Goal: Task Accomplishment & Management: Manage account settings

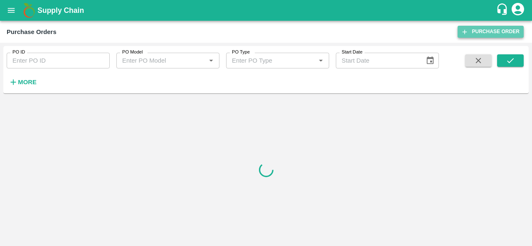
click at [478, 29] on link "Purchase Order" at bounding box center [490, 32] width 66 height 12
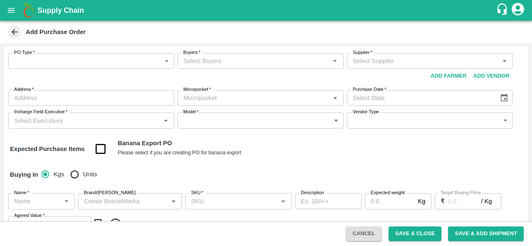
type input "NA"
click at [13, 34] on icon at bounding box center [14, 31] width 9 height 9
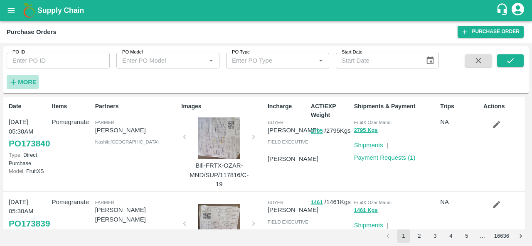
click at [21, 81] on strong "More" at bounding box center [27, 82] width 19 height 7
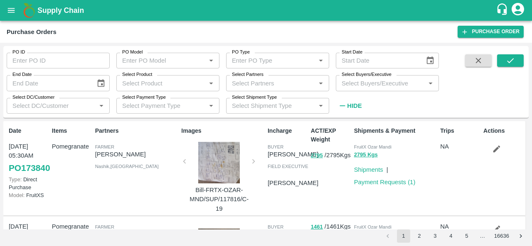
click at [366, 90] on div "Select Buyers/Executive   *" at bounding box center [387, 83] width 103 height 16
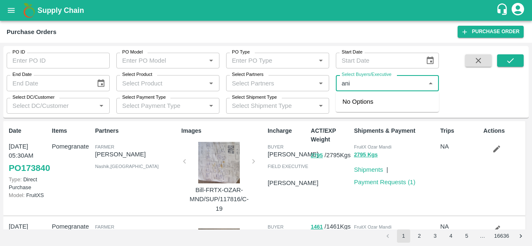
type input "anil"
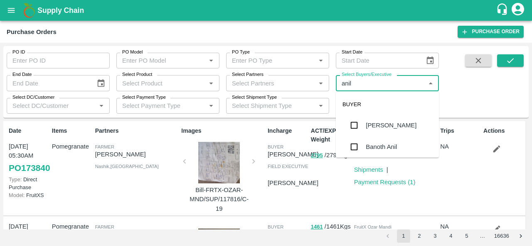
click at [371, 122] on div "[PERSON_NAME]" at bounding box center [391, 125] width 51 height 9
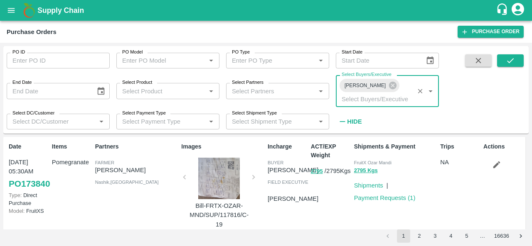
click at [238, 87] on input "Select Partners" at bounding box center [270, 91] width 84 height 11
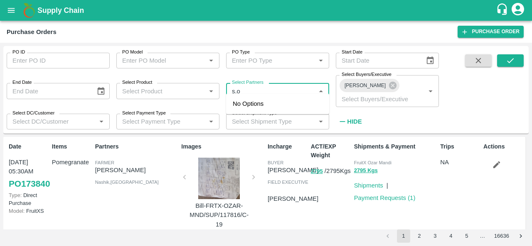
type input "s.o."
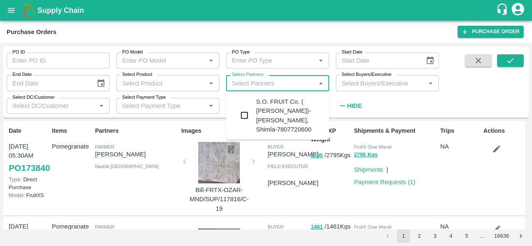
click at [253, 113] on div "S.O. FRUIT Co. ( Sardevan Singh)-Diswani, Shimla-7807720600" at bounding box center [277, 116] width 103 height 42
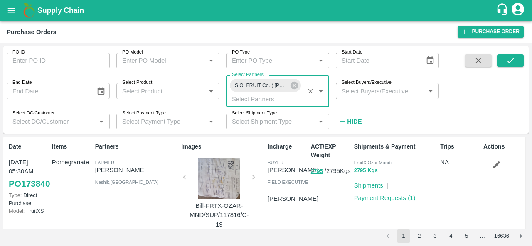
click at [403, 93] on input "Select Buyers/Executive" at bounding box center [380, 91] width 84 height 11
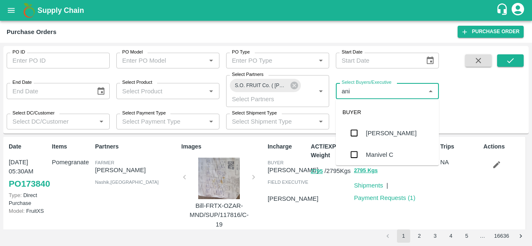
type input "anil"
click at [395, 135] on div "[PERSON_NAME]" at bounding box center [391, 133] width 51 height 9
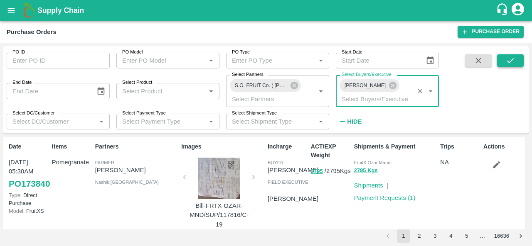
click at [510, 61] on icon "submit" at bounding box center [510, 60] width 7 height 5
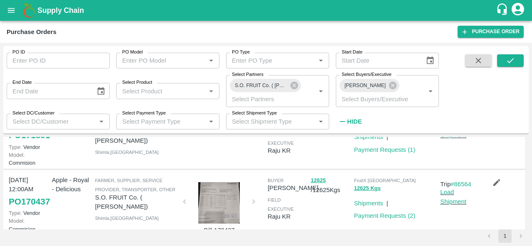
scroll to position [403, 0]
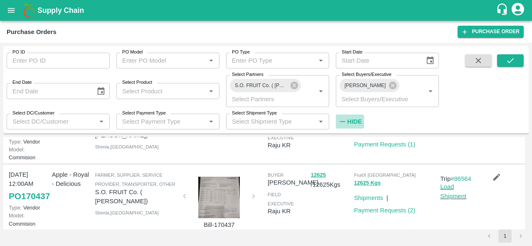
click at [347, 122] on strong "Hide" at bounding box center [354, 121] width 15 height 7
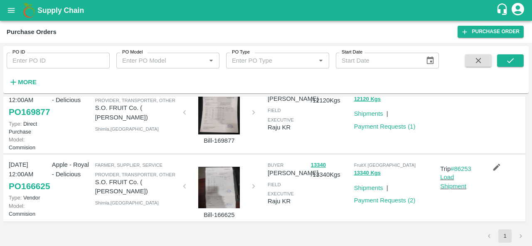
scroll to position [725, 0]
click at [222, 182] on div at bounding box center [219, 188] width 62 height 42
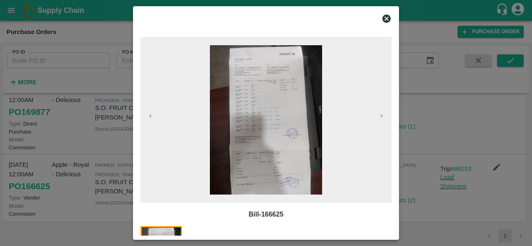
click at [258, 164] on img at bounding box center [266, 120] width 112 height 150
click at [391, 18] on icon at bounding box center [386, 19] width 10 height 10
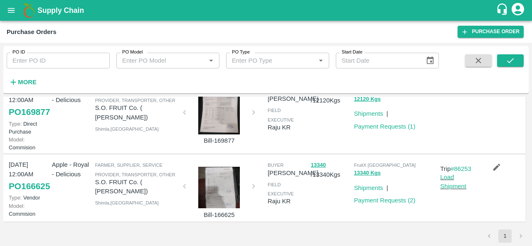
scroll to position [677, 0]
drag, startPoint x: 71, startPoint y: 160, endPoint x: 16, endPoint y: 136, distance: 60.8
click at [16, 136] on div "18 Aug, 12:00AM PO 169877 Type: Direct Purchase Model: Commision Apple - Royal …" at bounding box center [264, 118] width 522 height 74
click at [78, 152] on div "Apple - Royal - Delicious" at bounding box center [70, 117] width 43 height 69
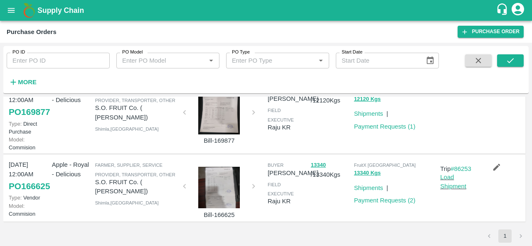
click at [492, 163] on icon "button" at bounding box center [496, 167] width 9 height 9
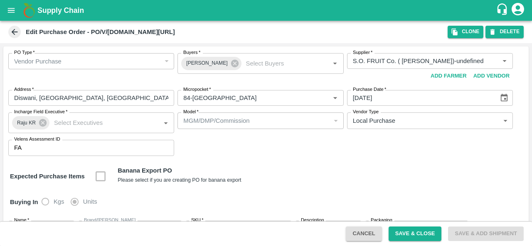
scroll to position [107, 0]
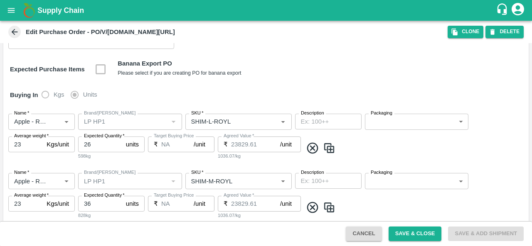
type input "S.O. FRUIT Co. ( Sardevan Singh)-undefined"
type input "84-Delhi"
type input "Apple - Royal - Delicious"
type input "LP HP1"
type input "SHIM-L-ROYL"
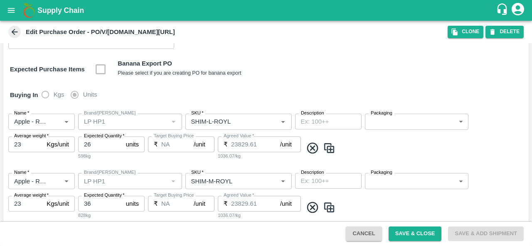
type input "NA"
type input "Apple - Royal - Delicious"
type input "LP HP1"
type input "SHIM-M-ROYL"
type input "NA"
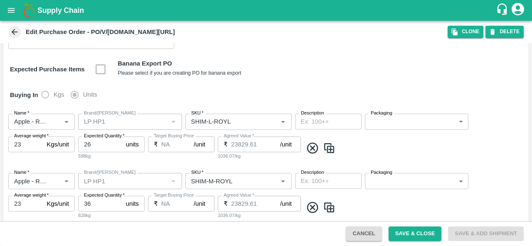
type input "Apple - Royal - Delicious"
type input "LP HP1"
type input "SHIM-S-ROYL"
type input "NA"
type input "Apple - Royal - Delicious"
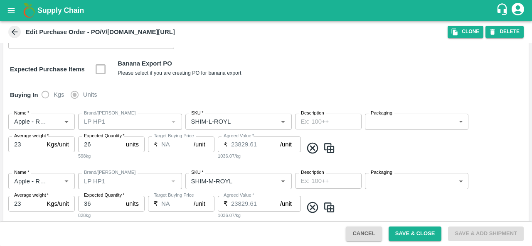
type input "LP HP1"
type input "SHIM-ES-ROYL"
type input "NA"
type input "Apple - Royal - Delicious"
type input "LP HP1"
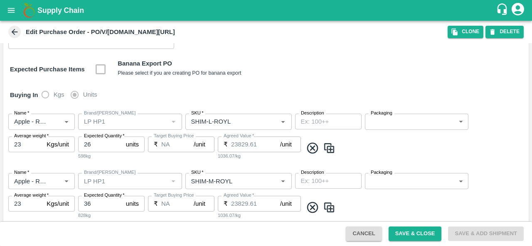
type input "SHIM-EES-ROYL"
type input "NA"
type input "Apple - Royal - Delicious"
type input "LP HP1"
type input "SHIM-7L-ROYL"
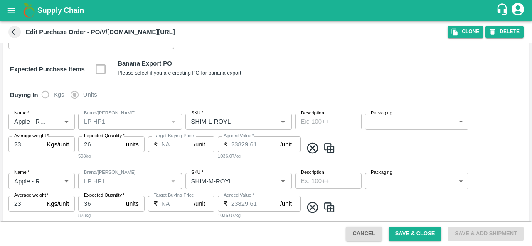
type input "NA"
type input "Apple - Royal - Delicious"
type input "LP HP1"
type input "SHIM-L-PRM"
type input "NA"
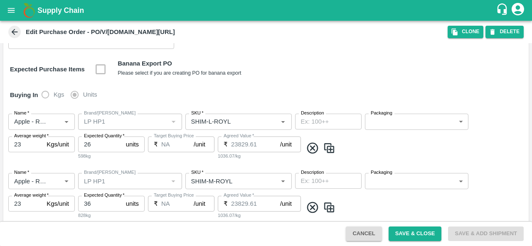
type input "Apple - Royal - Delicious"
type input "LP HP1"
type input "SHIM-M-PRM"
type input "NA"
type input "Apple - Royal - Delicious"
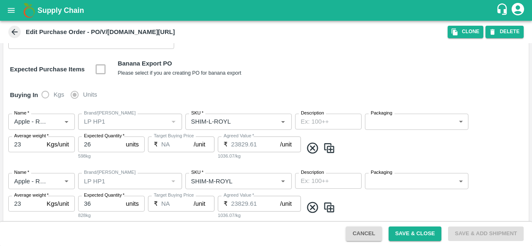
type input "LP HP1"
type input "SHIM-S-PRM"
type input "NA"
type input "Apple - Royal - Delicious"
type input "LP HP1"
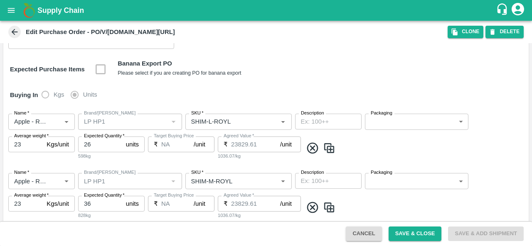
type input "SHIM-ES-PRM"
type input "NA"
type input "Apple - Royal - Delicious"
type input "LP HP1"
type input "SHIM-EES-PRM"
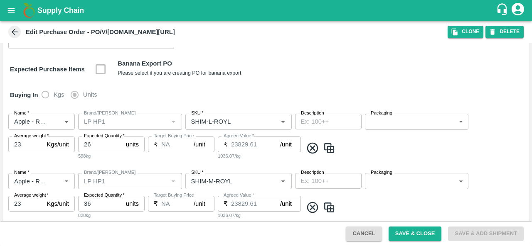
type input "NA"
type input "Apple - Royal - Delicious"
type input "LP HP1"
type input "SHIM-PITTO-PRM"
type input "NA"
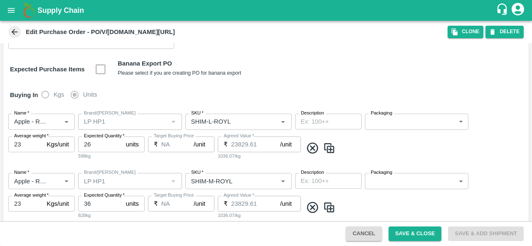
type input "Apple - Royal - Delicious"
type input "LP HP1"
type input "SHIM-MIX"
type input "NA"
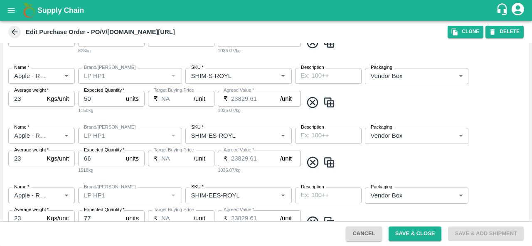
scroll to position [119, 0]
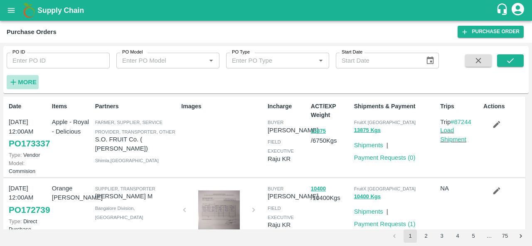
click at [27, 82] on strong "More" at bounding box center [27, 82] width 19 height 7
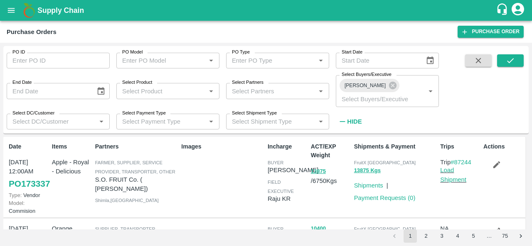
click at [277, 86] on input "Select Partners" at bounding box center [270, 91] width 84 height 11
type input "s.o."
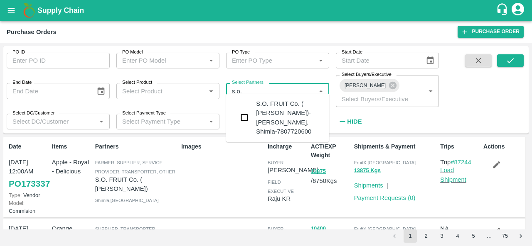
click at [253, 110] on div "S.O. FRUIT Co. ( Sardevan Singh)-Diswani, Shimla-7807720600" at bounding box center [277, 118] width 103 height 42
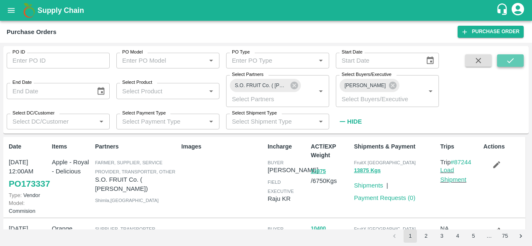
click at [515, 56] on button "submit" at bounding box center [510, 60] width 27 height 12
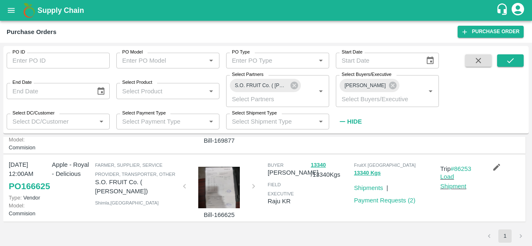
scroll to position [752, 0]
click at [496, 171] on icon "button" at bounding box center [496, 167] width 9 height 9
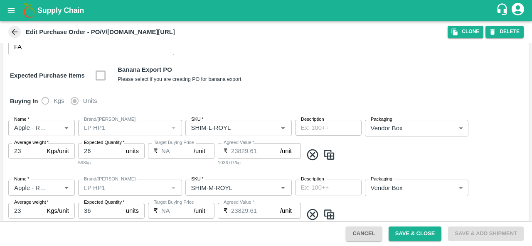
scroll to position [26, 0]
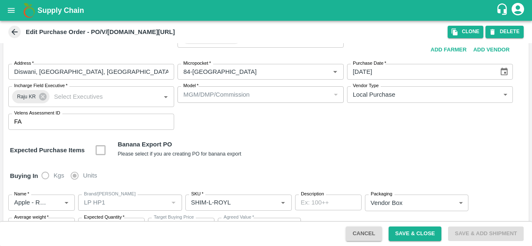
click at [17, 29] on icon at bounding box center [14, 31] width 9 height 9
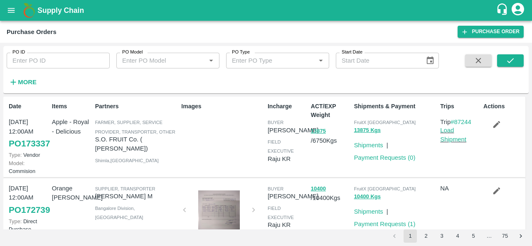
click at [31, 80] on strong "More" at bounding box center [27, 82] width 19 height 7
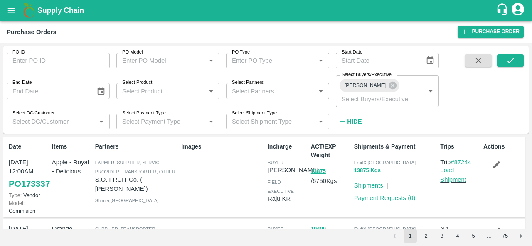
click at [255, 87] on input "Select Partners" at bounding box center [270, 91] width 84 height 11
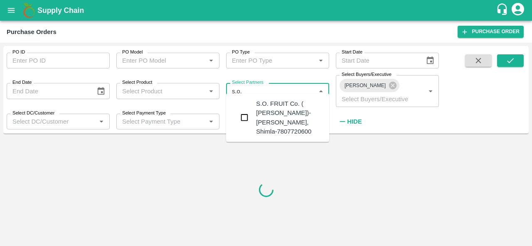
type input "s.o."
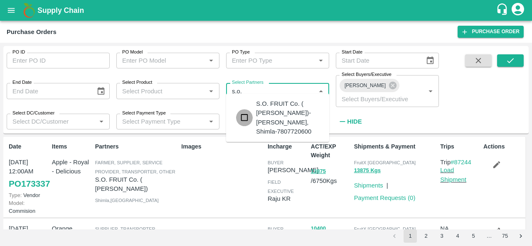
click at [243, 120] on input "checkbox" at bounding box center [244, 118] width 17 height 17
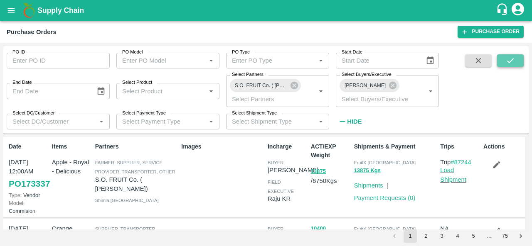
click at [506, 59] on icon "submit" at bounding box center [510, 60] width 9 height 9
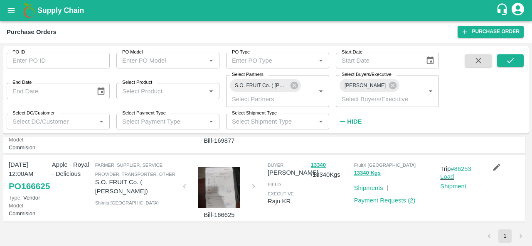
scroll to position [687, 0]
drag, startPoint x: 489, startPoint y: 142, endPoint x: 332, endPoint y: 168, distance: 158.8
click at [332, 152] on div "12120 / 12120 Kgs" at bounding box center [328, 117] width 43 height 69
click at [493, 98] on icon "button" at bounding box center [496, 92] width 9 height 9
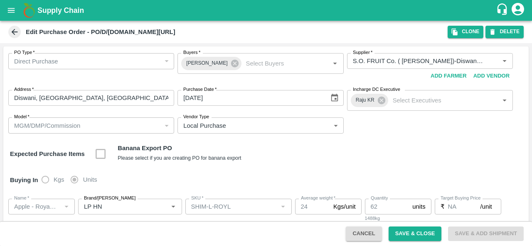
click at [12, 32] on icon at bounding box center [15, 32] width 6 height 6
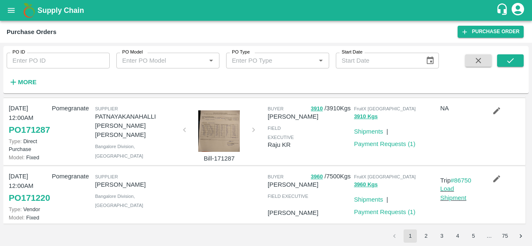
scroll to position [568, 0]
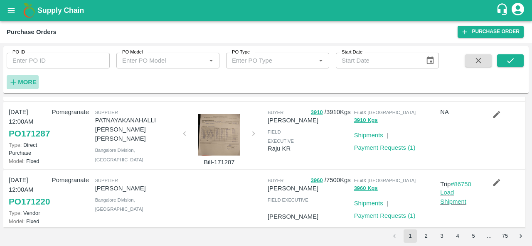
click at [30, 76] on button "More" at bounding box center [23, 82] width 32 height 14
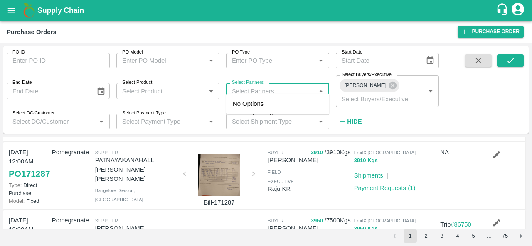
click at [270, 88] on input "Select Partners" at bounding box center [270, 91] width 84 height 11
type input "s.o."
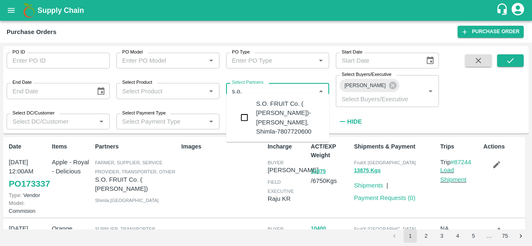
click at [245, 120] on input "checkbox" at bounding box center [244, 118] width 17 height 17
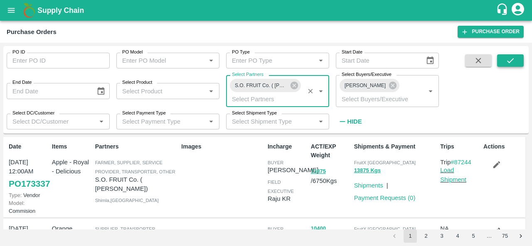
click at [504, 59] on button "submit" at bounding box center [510, 60] width 27 height 12
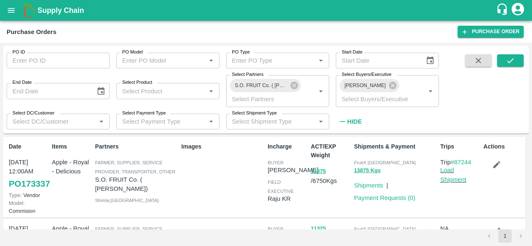
click at [348, 124] on strong "Hide" at bounding box center [354, 121] width 15 height 7
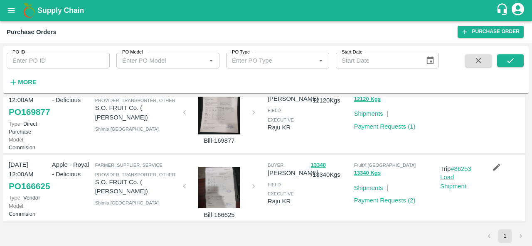
scroll to position [582, 0]
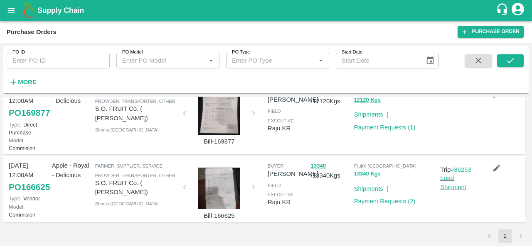
click at [130, 81] on div "PO ID PO ID PO Model PO Model   * PO Type PO Type   * Start Date Start Date More" at bounding box center [219, 67] width 439 height 43
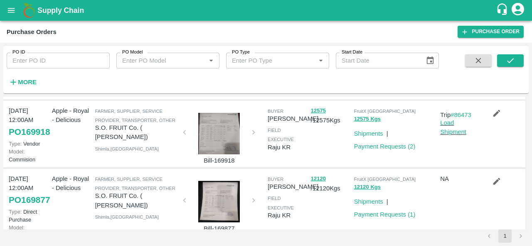
scroll to position [493, 0]
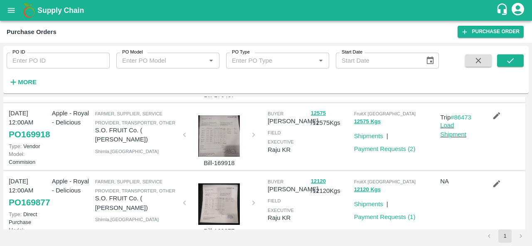
click at [494, 52] on icon "button" at bounding box center [496, 47] width 9 height 9
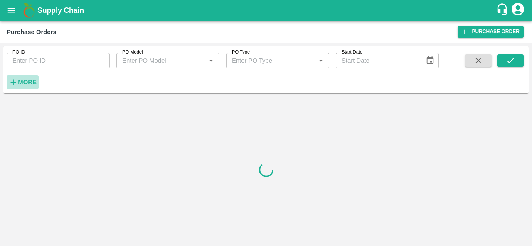
click at [21, 79] on strong "More" at bounding box center [27, 82] width 19 height 7
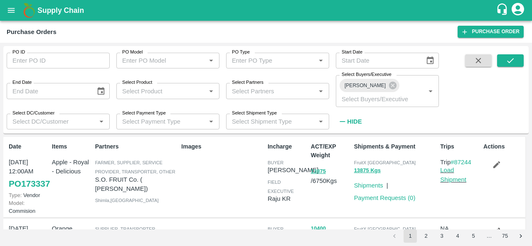
click at [246, 86] on input "Select Partners" at bounding box center [270, 91] width 84 height 11
type input "s.o."
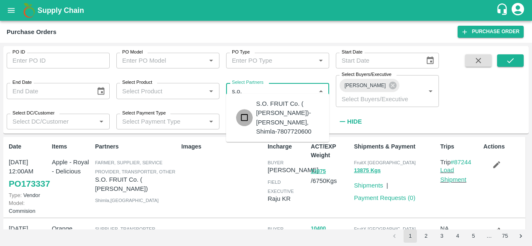
click at [248, 118] on input "checkbox" at bounding box center [244, 118] width 17 height 17
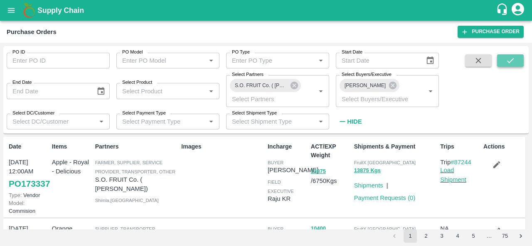
click at [504, 59] on button "submit" at bounding box center [510, 60] width 27 height 12
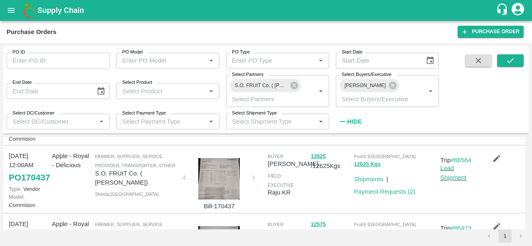
scroll to position [421, 0]
click at [493, 98] on icon "button" at bounding box center [496, 92] width 9 height 9
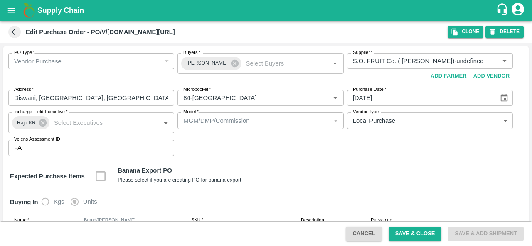
type input "S.O. FRUIT Co. ( Sardevan Singh)-undefined"
type input "84-Delhi"
type input "Apple - Royal - Delicious"
type input "LP VG2"
type input "SHIM-L-ROYL"
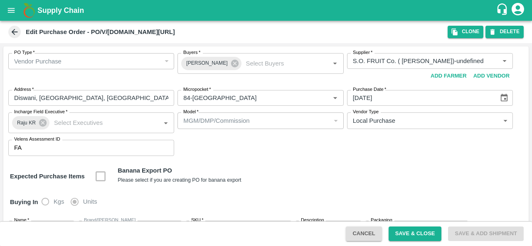
type input "NA"
type input "Apple - Royal - Delicious"
type input "LP VG2"
type input "SHIM-M-ROYL"
type input "NA"
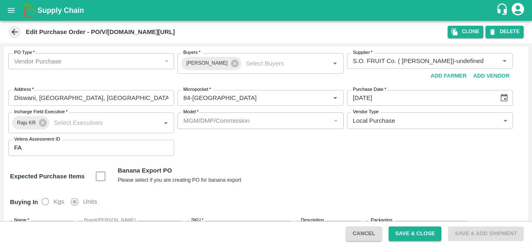
type input "Apple - Royal - Delicious"
type input "LP VG2"
type input "SHIM-S-ROYL"
type input "NA"
type input "Apple - Royal - Delicious"
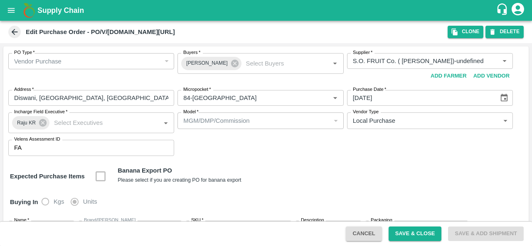
type input "LP VG2"
type input "SHIM-ES-ROYL"
type input "NA"
type input "Apple - Royal - Delicious"
type input "LP VG2"
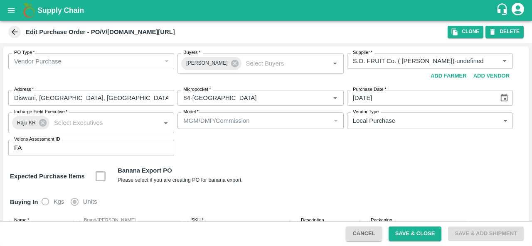
type input "SHIM-EES-ROYL"
type input "NA"
type input "Apple - Royal - Delicious"
type input "LP VG2"
type input "SHIM-PITTO-ROYL"
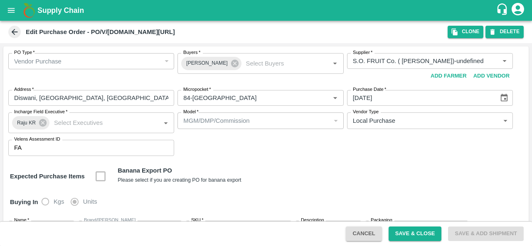
type input "NA"
type input "Apple - Royal - Delicious"
type input "LP VG2"
type input "SHIM-PITTO-PRM"
type input "NA"
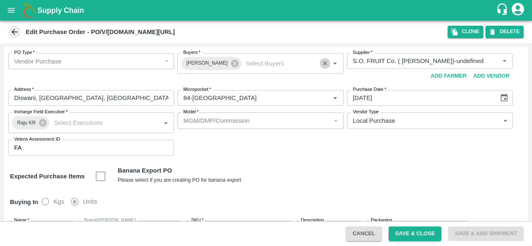
click at [322, 66] on icon "Clear" at bounding box center [325, 64] width 8 height 8
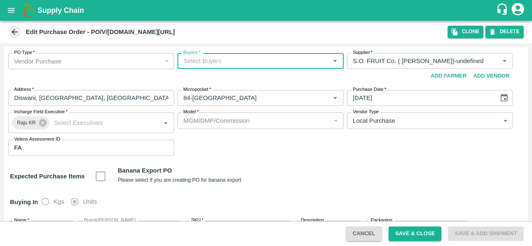
click at [12, 33] on icon at bounding box center [14, 31] width 9 height 9
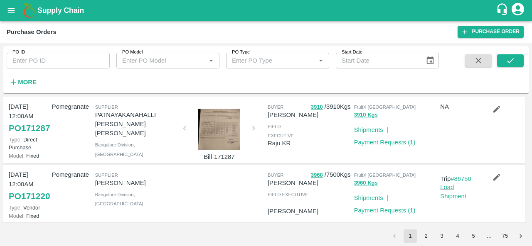
scroll to position [712, 0]
click at [27, 79] on strong "More" at bounding box center [27, 82] width 19 height 7
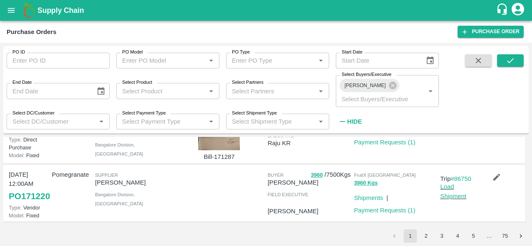
click at [243, 87] on input "Select Partners" at bounding box center [270, 91] width 84 height 11
type input "s.o."
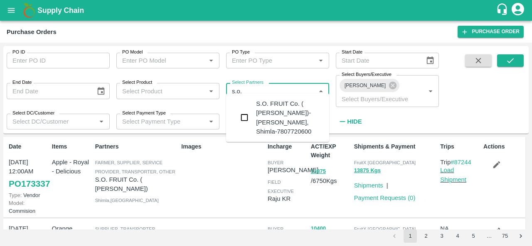
click at [243, 118] on input "checkbox" at bounding box center [244, 118] width 17 height 17
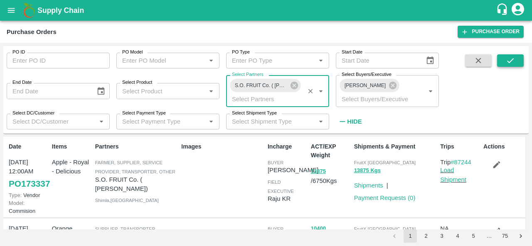
click at [507, 57] on icon "submit" at bounding box center [510, 60] width 9 height 9
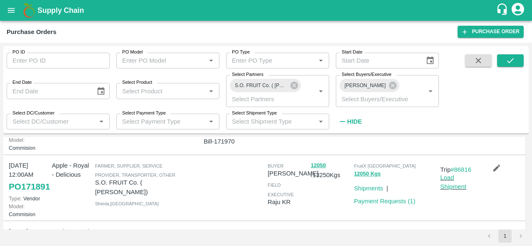
scroll to position [340, 0]
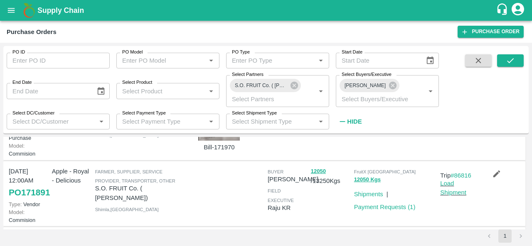
click at [494, 103] on icon "button" at bounding box center [496, 99] width 7 height 7
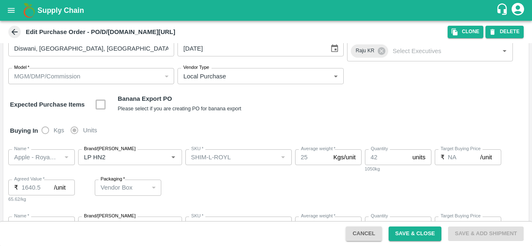
scroll to position [53, 0]
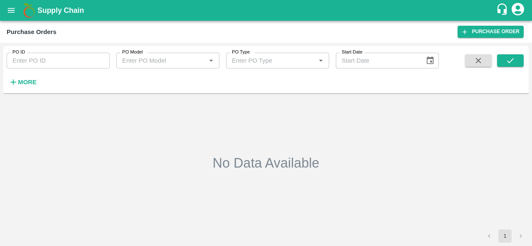
click at [27, 82] on strong "More" at bounding box center [27, 82] width 19 height 7
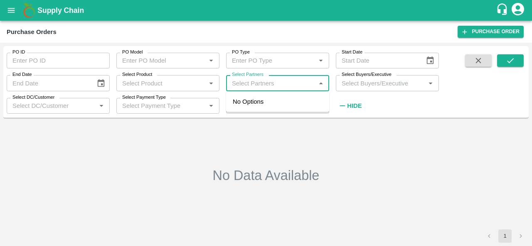
click at [263, 86] on input "Select Partners" at bounding box center [270, 83] width 84 height 11
type input "s.o."
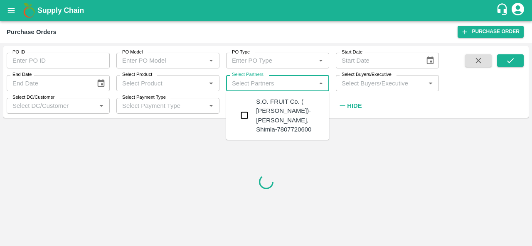
click at [246, 117] on input "checkbox" at bounding box center [244, 115] width 17 height 17
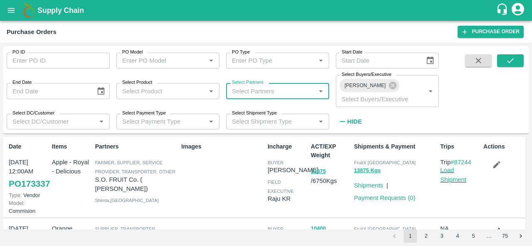
click at [275, 86] on input "Select Partners" at bounding box center [270, 91] width 84 height 11
type input "s.o."
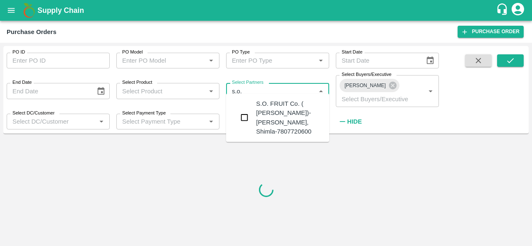
click at [264, 120] on div "S.O. FRUIT Co. ( Sardevan Singh)-Diswani, Shimla-7807720600" at bounding box center [289, 117] width 66 height 37
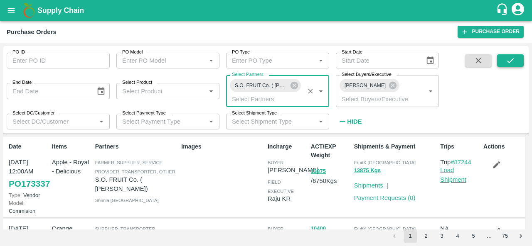
click at [507, 60] on icon "submit" at bounding box center [510, 60] width 9 height 9
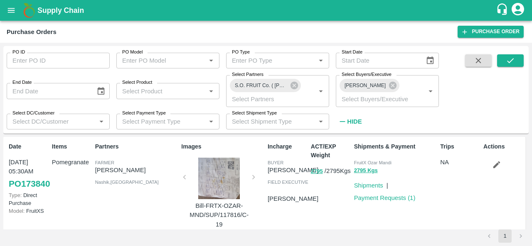
click at [353, 120] on strong "Hide" at bounding box center [354, 121] width 15 height 7
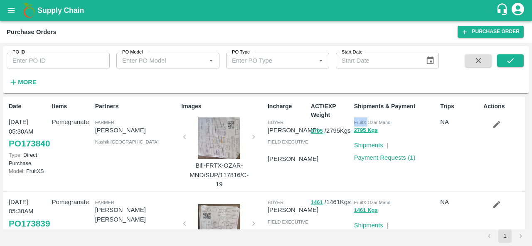
click at [354, 120] on span "FruitX Ozar Mandi" at bounding box center [372, 122] width 37 height 5
click at [33, 82] on strong "More" at bounding box center [27, 82] width 19 height 7
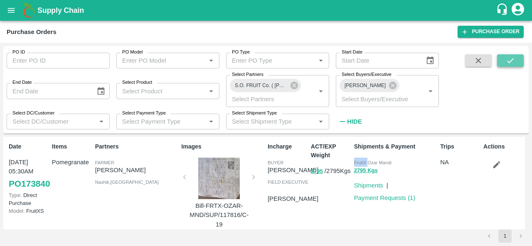
click at [507, 62] on icon "submit" at bounding box center [510, 60] width 9 height 9
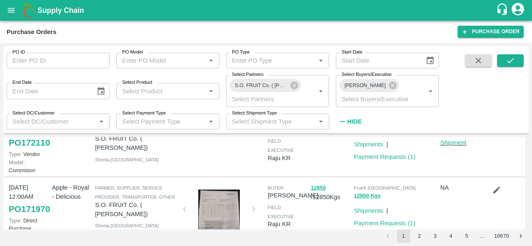
scroll to position [250, 0]
click at [358, 120] on strong "Hide" at bounding box center [354, 121] width 15 height 7
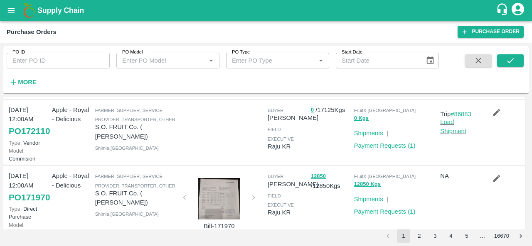
scroll to position [223, 0]
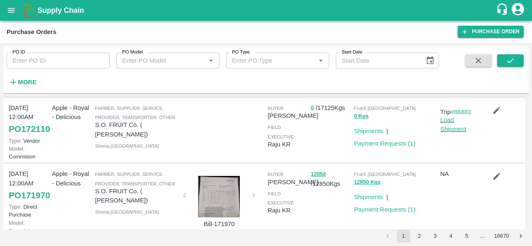
click at [493, 114] on icon "button" at bounding box center [496, 110] width 7 height 7
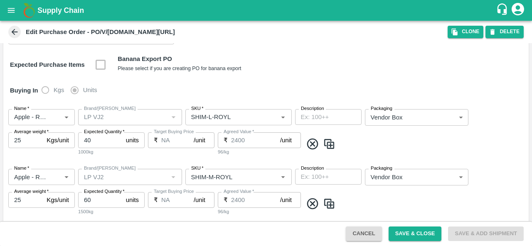
scroll to position [91, 0]
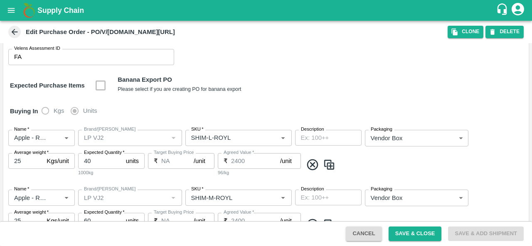
click at [16, 33] on icon at bounding box center [14, 31] width 9 height 9
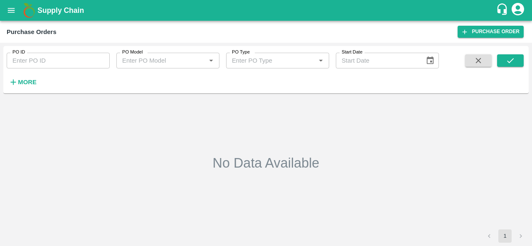
click at [24, 82] on strong "More" at bounding box center [27, 82] width 19 height 7
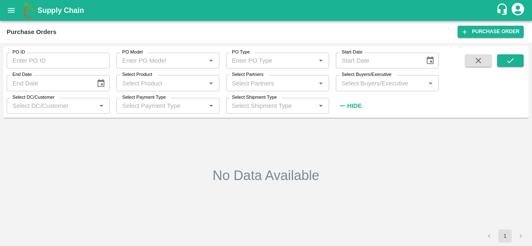
click at [280, 93] on div "Select Shipment Type Select Shipment Type   *" at bounding box center [274, 102] width 110 height 22
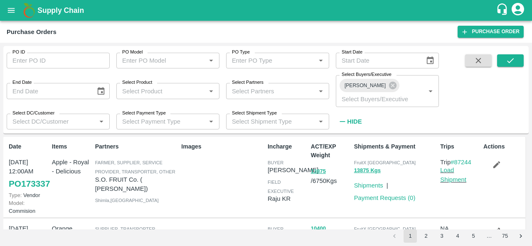
click at [273, 86] on input "Select Partners" at bounding box center [270, 91] width 84 height 11
type input "s.o."
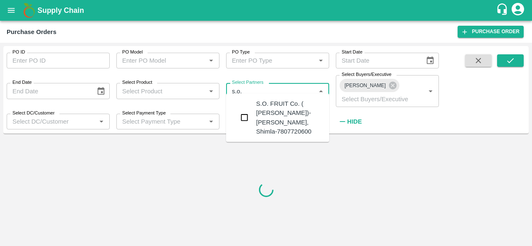
click at [257, 116] on div "S.O. FRUIT Co. ( Sardevan Singh)-Diswani, Shimla-7807720600" at bounding box center [289, 117] width 66 height 37
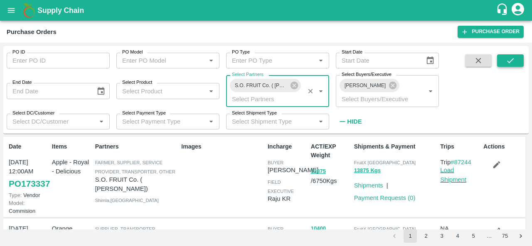
click at [512, 61] on icon "submit" at bounding box center [510, 60] width 9 height 9
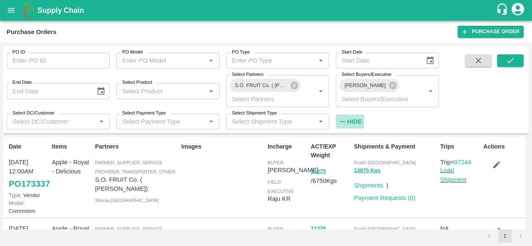
click at [351, 117] on h6 "Hide" at bounding box center [354, 121] width 15 height 11
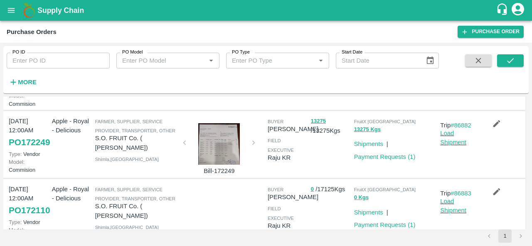
scroll to position [158, 0]
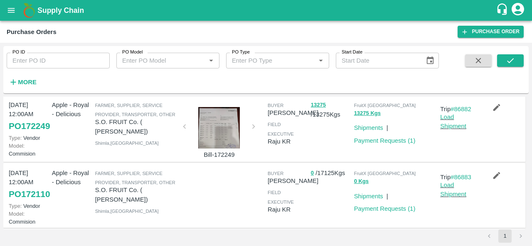
drag, startPoint x: 493, startPoint y: 140, endPoint x: 298, endPoint y: 187, distance: 200.7
click at [298, 160] on div "buyer Anil Kumar field executive Raju KR" at bounding box center [285, 128] width 43 height 63
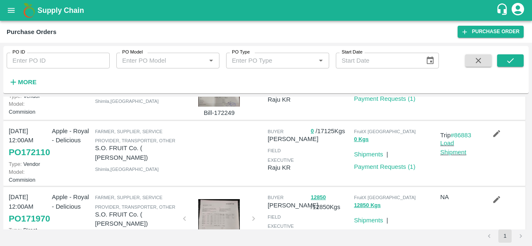
scroll to position [199, 0]
click at [30, 92] on link "PO 172249" at bounding box center [29, 84] width 41 height 15
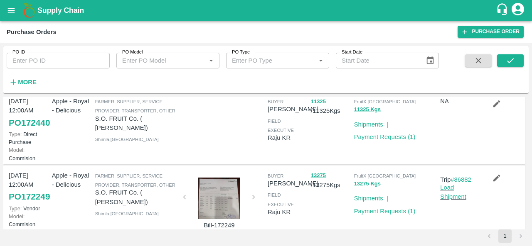
scroll to position [87, 0]
click at [31, 131] on link "PO 172440" at bounding box center [29, 123] width 41 height 15
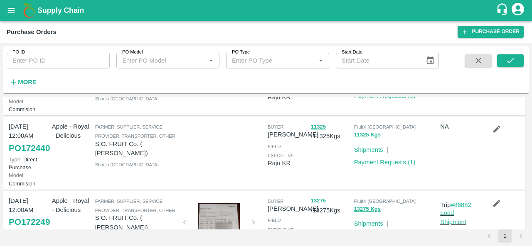
scroll to position [0, 0]
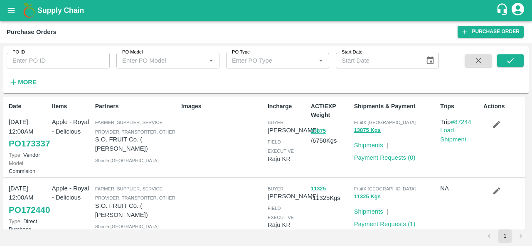
click at [22, 151] on link "PO 173337" at bounding box center [29, 143] width 41 height 15
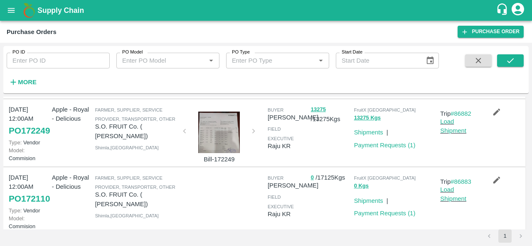
scroll to position [157, 0]
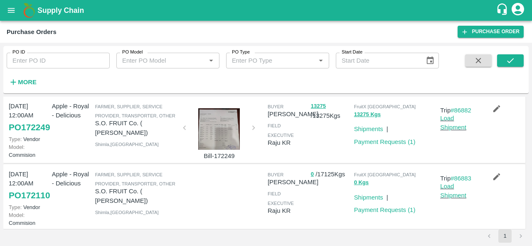
click at [36, 61] on input "PO ID" at bounding box center [58, 61] width 103 height 16
paste input "171891"
click at [510, 62] on icon "submit" at bounding box center [510, 60] width 9 height 9
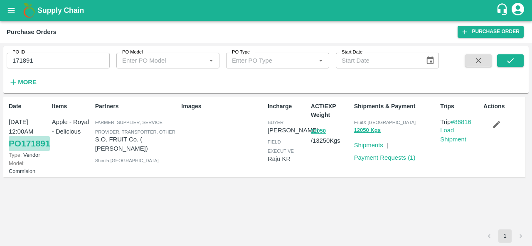
click at [12, 151] on link "PO 171891" at bounding box center [29, 143] width 41 height 15
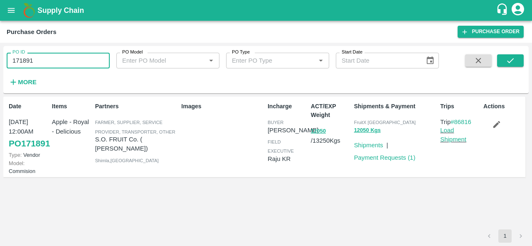
drag, startPoint x: 34, startPoint y: 63, endPoint x: 0, endPoint y: 59, distance: 33.9
click at [0, 59] on div "PO ID 171891 PO ID PO Model PO Model   * PO Type PO Type   * Start Date Start D…" at bounding box center [266, 145] width 532 height 204
paste input "text"
type input "172110"
click at [510, 64] on icon "submit" at bounding box center [510, 60] width 9 height 9
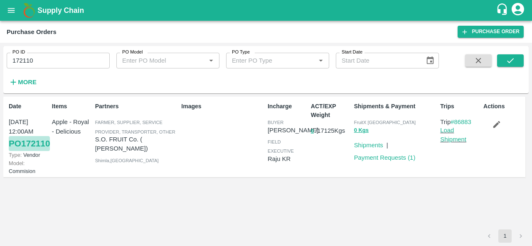
click at [23, 151] on link "PO 172110" at bounding box center [29, 143] width 41 height 15
click at [449, 137] on link "Load Shipment" at bounding box center [453, 135] width 26 height 16
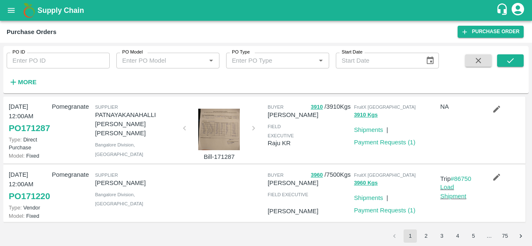
scroll to position [717, 0]
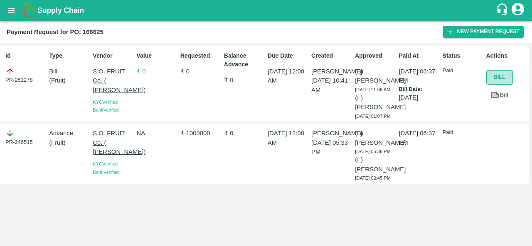
click at [500, 79] on button "Bill" at bounding box center [499, 77] width 27 height 15
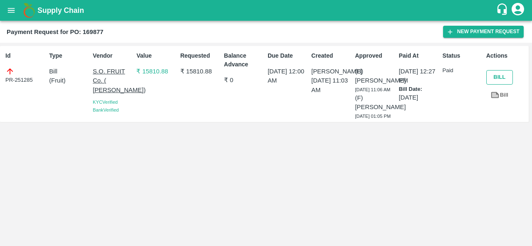
click at [493, 74] on button "Bill" at bounding box center [499, 77] width 27 height 15
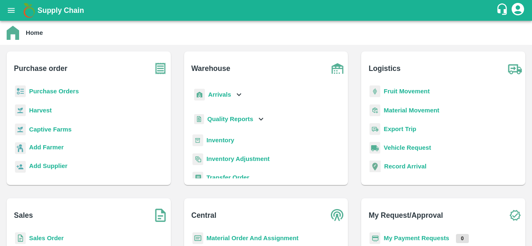
click at [51, 91] on b "Purchase Orders" at bounding box center [54, 91] width 50 height 7
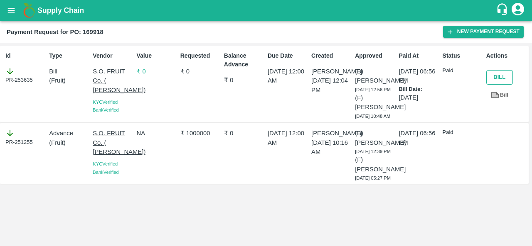
click at [498, 78] on button "Bill" at bounding box center [499, 77] width 27 height 15
click at [493, 78] on button "Bill" at bounding box center [499, 77] width 27 height 15
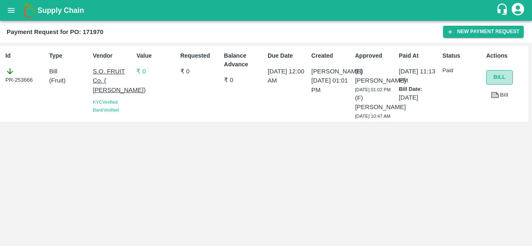
click at [497, 78] on button "Bill" at bounding box center [499, 77] width 27 height 15
click at [495, 76] on button "Bill" at bounding box center [499, 77] width 27 height 15
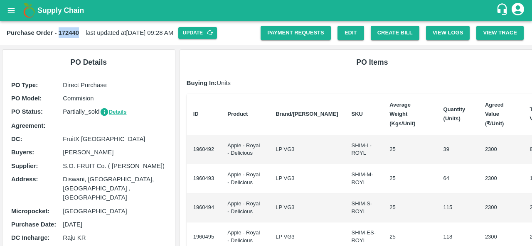
drag, startPoint x: 59, startPoint y: 32, endPoint x: 77, endPoint y: 34, distance: 18.8
click at [77, 34] on b "Purchase Order - 172440" at bounding box center [43, 32] width 72 height 7
copy b "172440"
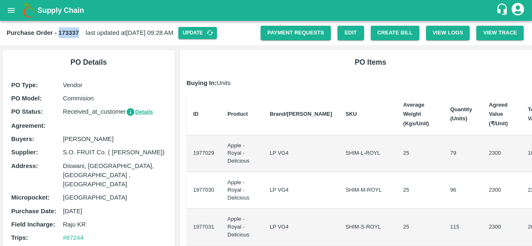
drag, startPoint x: 59, startPoint y: 30, endPoint x: 79, endPoint y: 36, distance: 21.3
click at [79, 36] on div "Purchase Order - 173337 last updated at 05 Sep 2025, 09:28 AM Update" at bounding box center [134, 33] width 254 height 12
copy b "173337"
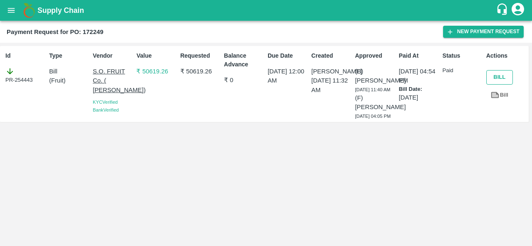
click at [492, 78] on button "Bill" at bounding box center [499, 77] width 27 height 15
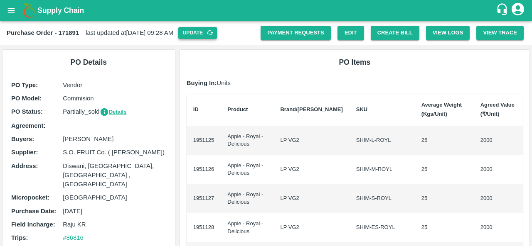
click at [213, 33] on button "Update" at bounding box center [197, 33] width 39 height 12
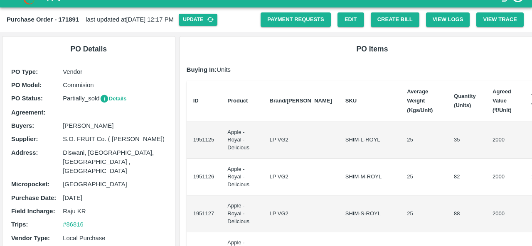
scroll to position [13, 0]
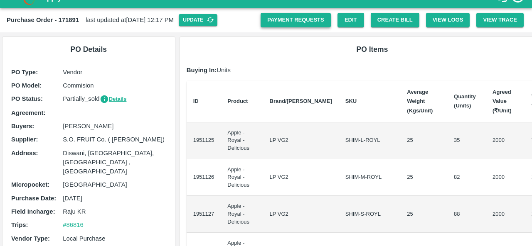
click at [285, 22] on link "Payment Requests" at bounding box center [295, 20] width 70 height 15
click at [202, 17] on button "Update" at bounding box center [198, 20] width 39 height 12
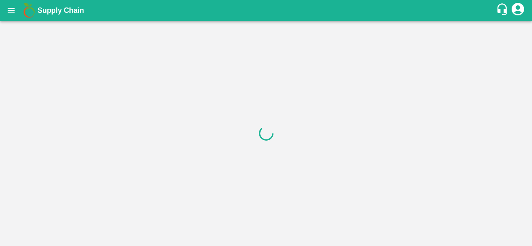
click at [396, 20] on div "Supply Chain" at bounding box center [266, 10] width 532 height 21
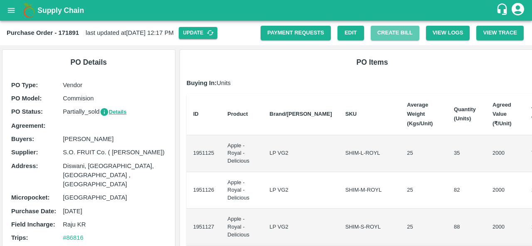
click at [379, 27] on button "Create Bill" at bounding box center [395, 33] width 49 height 15
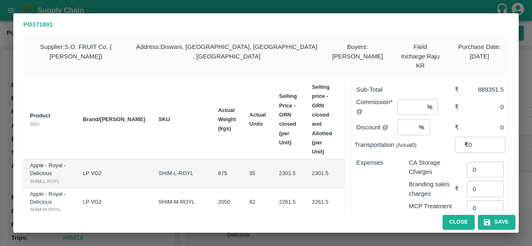
click at [345, 172] on input "2301.5" at bounding box center [361, 174] width 33 height 16
type input "2100"
click at [305, 186] on td "2301.5" at bounding box center [321, 174] width 33 height 29
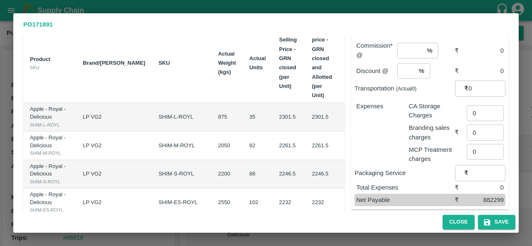
scroll to position [57, 0]
click at [345, 153] on input "2261.5" at bounding box center [361, 145] width 33 height 16
paste input "100"
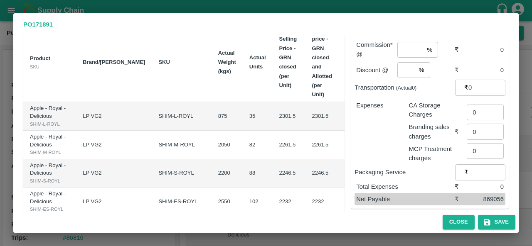
type input "2100"
click at [345, 181] on input "2246.5" at bounding box center [361, 173] width 33 height 16
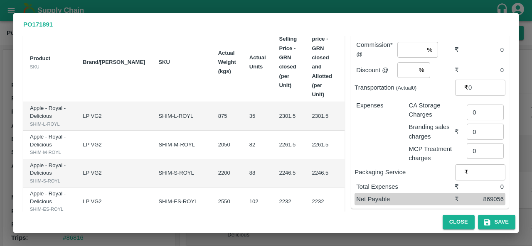
paste input "100"
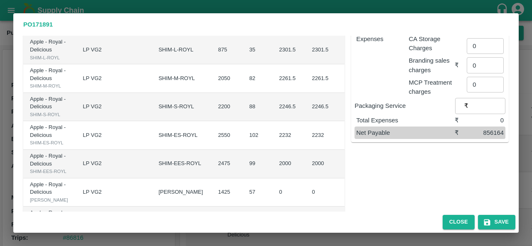
scroll to position [125, 0]
type input "2100"
click at [345, 142] on input "2232" at bounding box center [361, 135] width 33 height 16
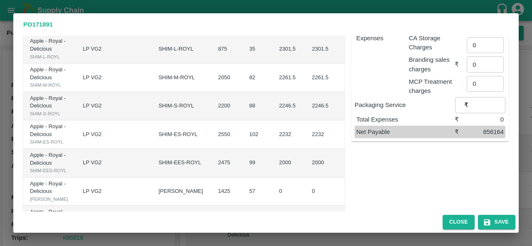
paste input "100"
type input "2100"
click at [339, 149] on td "2100 ​" at bounding box center [368, 134] width 59 height 29
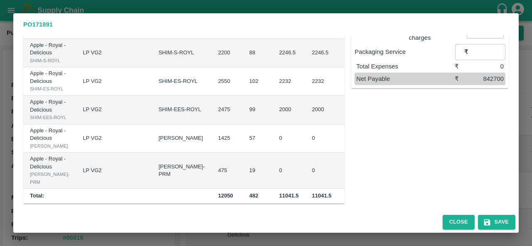
scroll to position [226, 0]
click at [345, 118] on input "2000" at bounding box center [361, 110] width 33 height 16
paste input "1"
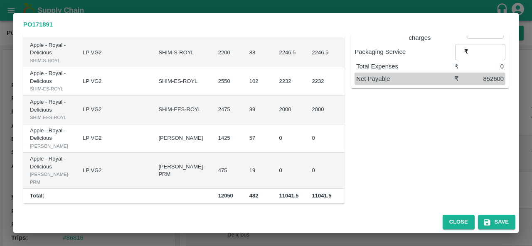
click at [345, 118] on input "2100" at bounding box center [361, 110] width 33 height 16
type input "2000"
click at [345, 146] on input "0" at bounding box center [361, 138] width 33 height 16
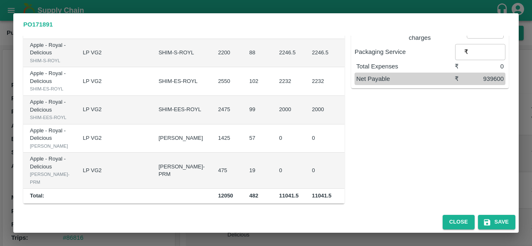
type input "1700"
click at [305, 153] on td "0" at bounding box center [321, 139] width 33 height 29
click at [345, 163] on input "0" at bounding box center [361, 171] width 33 height 16
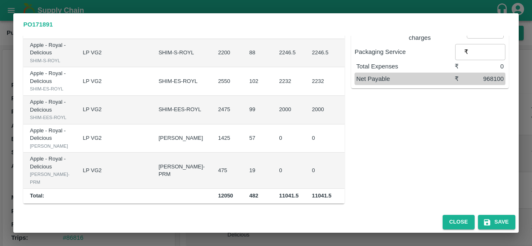
scroll to position [0, 2]
type input "1500"
click at [401, 169] on div "Sub-Total ₹ 968100 Commission* @ % ​ ₹ 0 Discount @ % ​ ₹ 0 Transportation (Act…" at bounding box center [426, 50] width 164 height 308
click at [492, 225] on button "Save" at bounding box center [496, 222] width 37 height 15
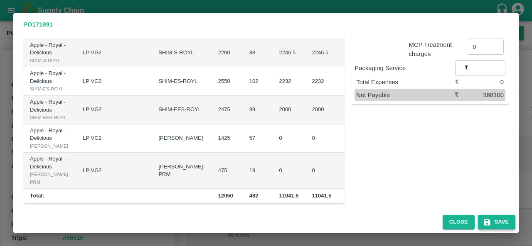
click at [500, 222] on button "Save" at bounding box center [496, 222] width 37 height 15
click at [486, 218] on button "Save" at bounding box center [496, 222] width 37 height 15
click at [488, 221] on icon "button" at bounding box center [486, 222] width 6 height 6
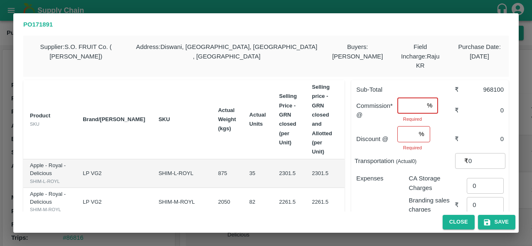
click at [409, 98] on input "number" at bounding box center [410, 106] width 26 height 16
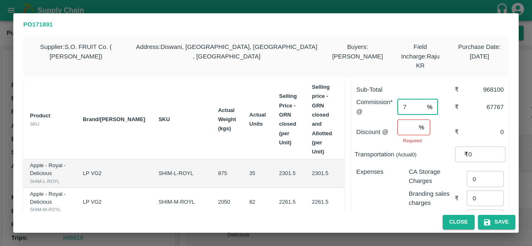
type input "7"
click at [402, 120] on input "number" at bounding box center [406, 128] width 18 height 16
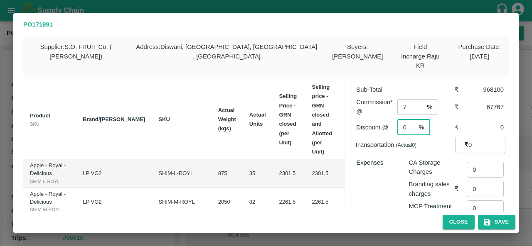
type input "0"
click at [481, 164] on input "0" at bounding box center [484, 170] width 37 height 16
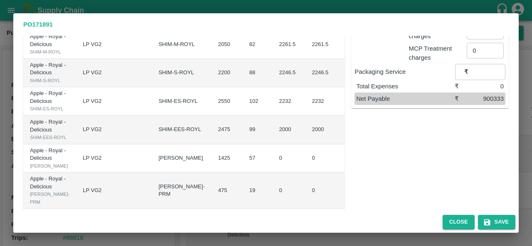
scroll to position [164, 0]
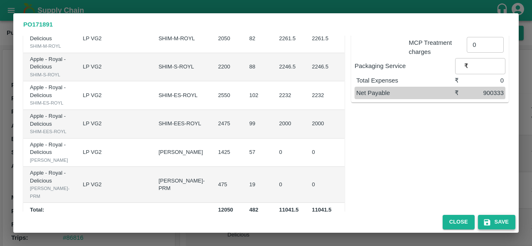
click at [491, 222] on button "Save" at bounding box center [496, 222] width 37 height 15
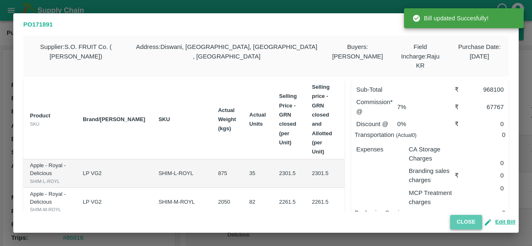
click at [464, 225] on button "Close" at bounding box center [466, 222] width 32 height 15
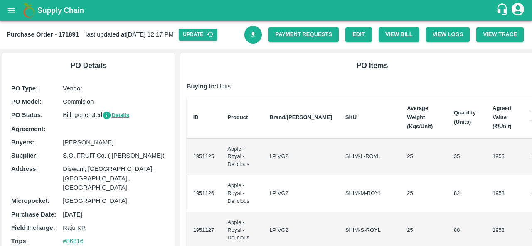
click at [252, 37] on icon "Download Bill" at bounding box center [253, 34] width 5 height 5
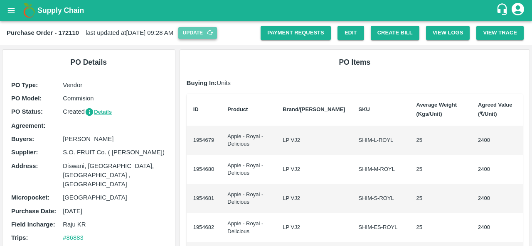
click at [217, 33] on button "Update" at bounding box center [197, 33] width 39 height 12
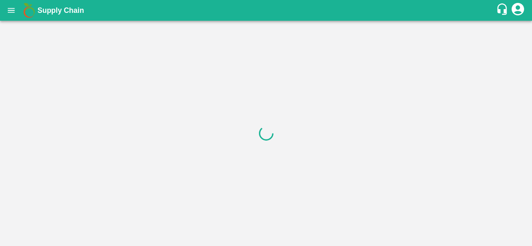
click at [383, 31] on div at bounding box center [266, 134] width 532 height 226
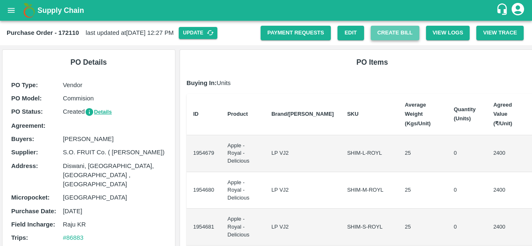
click at [386, 34] on button "Create Bill" at bounding box center [395, 33] width 49 height 15
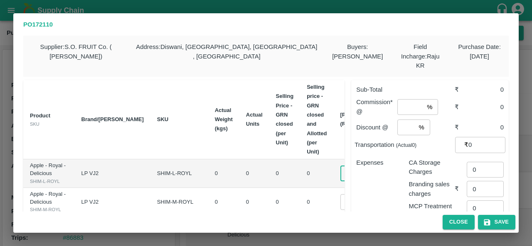
click at [340, 166] on input "0" at bounding box center [356, 174] width 33 height 16
click at [340, 166] on input "2100" at bounding box center [356, 174] width 33 height 16
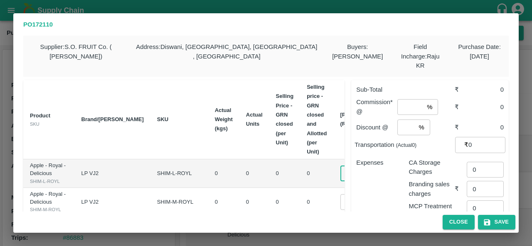
click at [340, 166] on input "2100" at bounding box center [356, 174] width 33 height 16
type input "2100"
click at [340, 205] on input "0" at bounding box center [356, 202] width 33 height 16
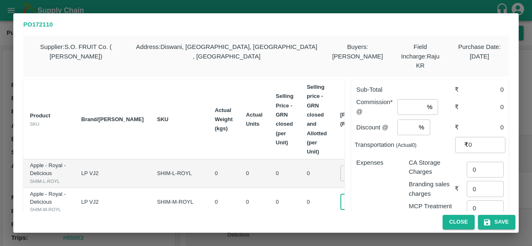
paste input "2100"
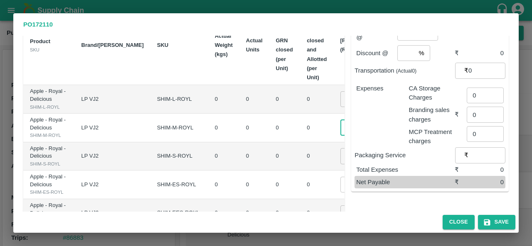
scroll to position [75, 0]
type input "2098"
click at [340, 163] on input "0" at bounding box center [356, 155] width 33 height 16
paste input "2100"
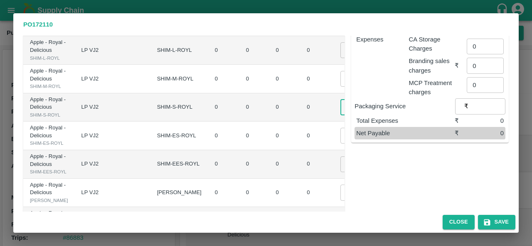
scroll to position [127, 0]
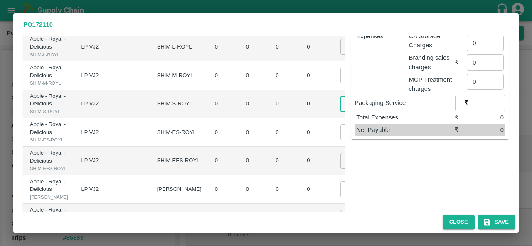
type input "02100"
click at [340, 140] on input "0" at bounding box center [356, 133] width 33 height 16
paste input "2100"
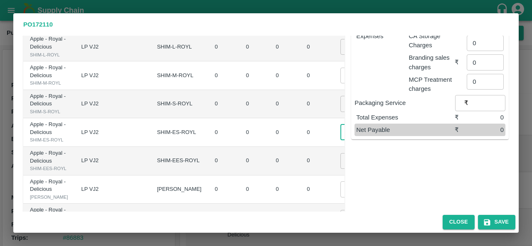
type input "02100"
click at [300, 147] on td "0" at bounding box center [316, 132] width 33 height 29
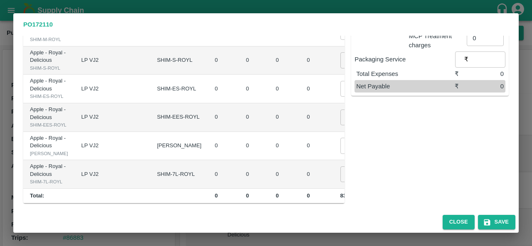
scroll to position [172, 0]
click at [340, 125] on input "0" at bounding box center [356, 118] width 33 height 16
paste input "2100"
type input "02100"
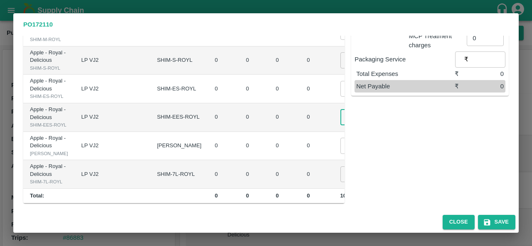
scroll to position [0, 0]
click at [340, 154] on input "0" at bounding box center [356, 146] width 33 height 16
paste input "2100"
type input "02100"
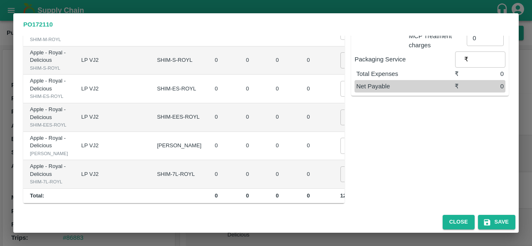
scroll to position [0, 0]
click at [300, 161] on td "0" at bounding box center [316, 146] width 33 height 29
click at [340, 171] on input "0" at bounding box center [356, 175] width 33 height 16
paste input "2100"
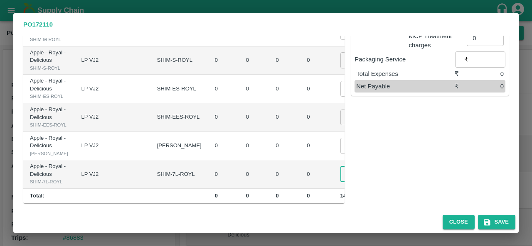
scroll to position [0, 5]
type input "02100"
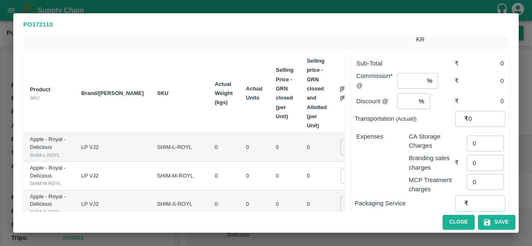
scroll to position [0, 0]
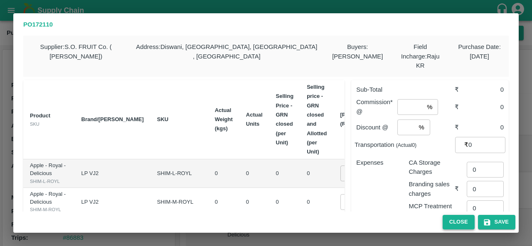
click at [458, 224] on button "Close" at bounding box center [458, 222] width 32 height 15
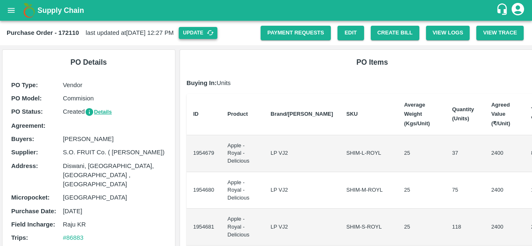
click at [214, 34] on button "Update" at bounding box center [198, 33] width 39 height 12
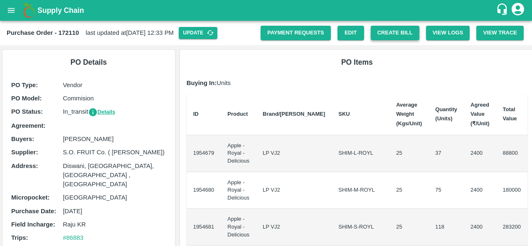
click at [390, 36] on button "Create Bill" at bounding box center [395, 33] width 49 height 15
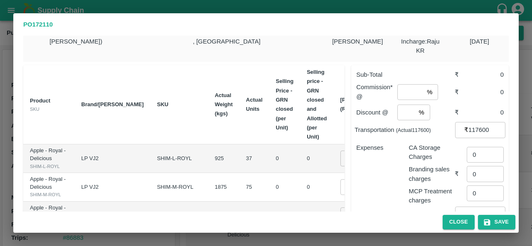
scroll to position [22, 0]
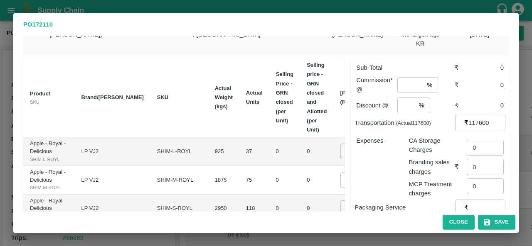
click at [340, 144] on input "0" at bounding box center [356, 152] width 33 height 16
click at [340, 151] on input "2100" at bounding box center [356, 152] width 33 height 16
type input "2100"
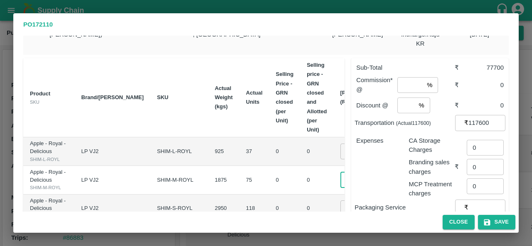
click at [340, 188] on input "0" at bounding box center [356, 180] width 33 height 16
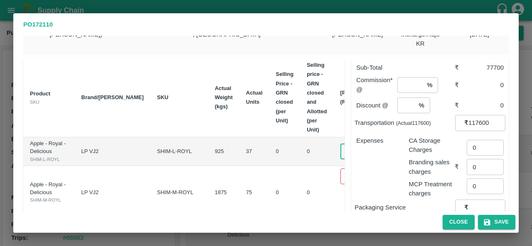
click at [340, 152] on input "2100" at bounding box center [356, 152] width 33 height 16
click at [340, 180] on input "0" at bounding box center [356, 177] width 33 height 16
paste input "2100"
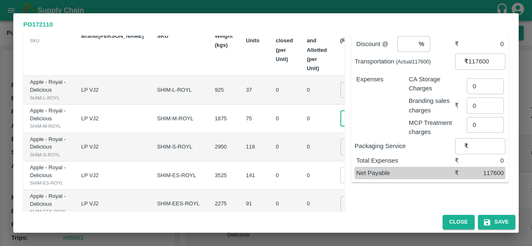
scroll to position [86, 0]
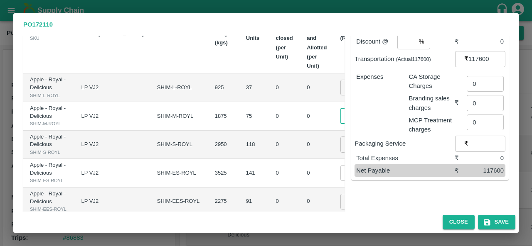
type input "02100"
click at [340, 152] on input "0" at bounding box center [356, 145] width 33 height 16
paste input "2100"
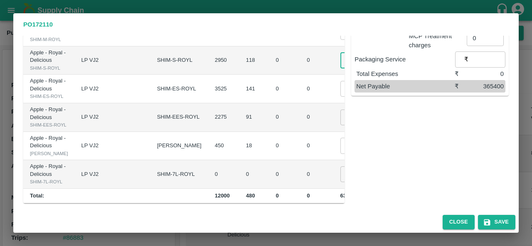
scroll to position [172, 0]
type input "02100"
click at [340, 97] on input "0" at bounding box center [356, 89] width 33 height 16
paste input "2100"
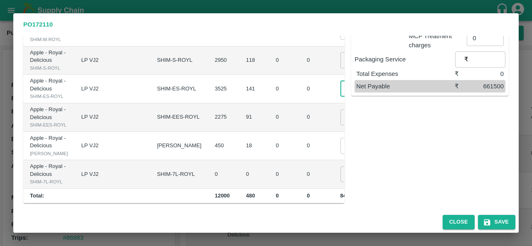
scroll to position [0, 5]
type input "02100"
click at [340, 125] on input "0" at bounding box center [356, 118] width 33 height 16
paste input "2100"
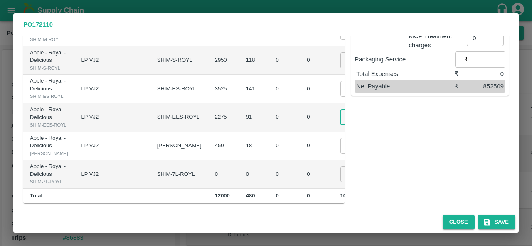
scroll to position [282, 0]
type input "2099"
click at [340, 138] on input "0" at bounding box center [356, 146] width 33 height 16
paste input "2100"
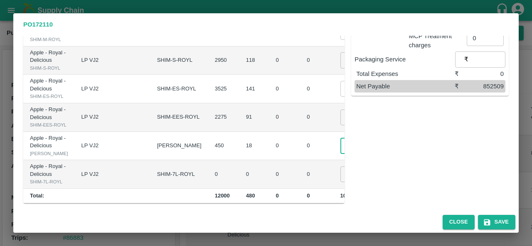
scroll to position [0, 5]
type input "02100"
click at [340, 167] on input "0" at bounding box center [356, 175] width 33 height 16
paste input "2100"
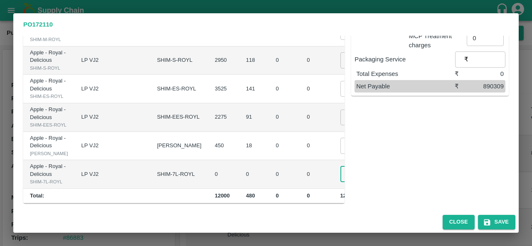
scroll to position [0, 5]
type input "02100"
click at [392, 160] on td "₹0" at bounding box center [409, 174] width 34 height 29
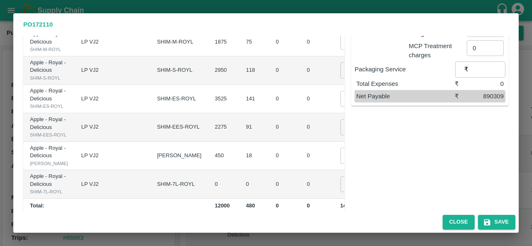
scroll to position [161, 0]
click at [340, 106] on input "02100" at bounding box center [356, 98] width 33 height 16
type input "02000"
click at [340, 135] on input "2099" at bounding box center [356, 127] width 33 height 16
type input "2"
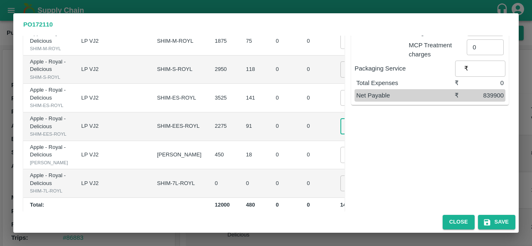
scroll to position [0, 2]
type input "1700"
click at [392, 141] on td "₹154700" at bounding box center [409, 127] width 34 height 29
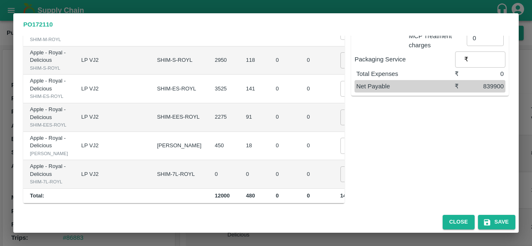
scroll to position [206, 0]
click at [340, 154] on input "02100" at bounding box center [356, 146] width 33 height 16
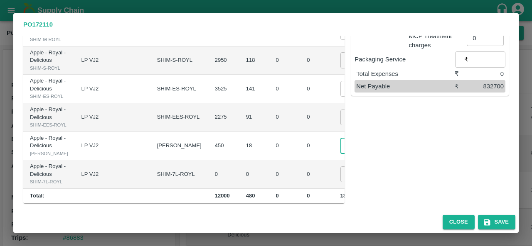
type input "1700"
click at [300, 161] on td "0" at bounding box center [316, 146] width 33 height 29
click at [340, 168] on input "02100" at bounding box center [356, 175] width 33 height 16
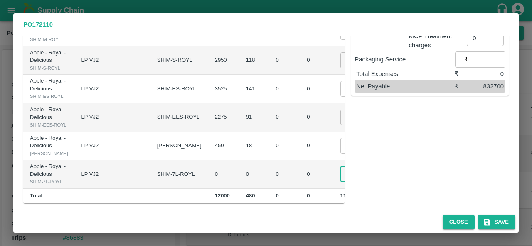
scroll to position [0, 2]
type input "1700"
click at [403, 161] on div "Sub-Total ₹ 950300 Commission* @ % ​ ₹ 0 Discount @ % ​ ₹ 0 Transportation (Act…" at bounding box center [426, 53] width 164 height 300
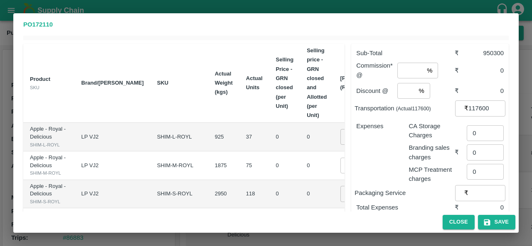
scroll to position [36, 0]
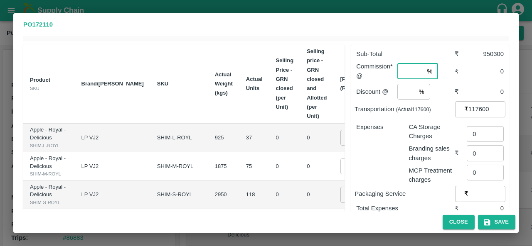
click at [407, 64] on input "number" at bounding box center [410, 72] width 26 height 16
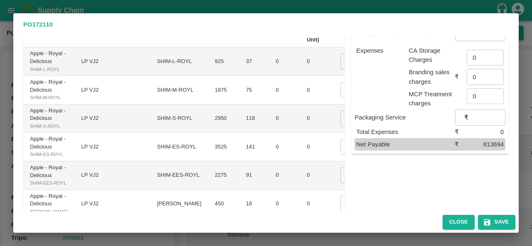
scroll to position [81, 0]
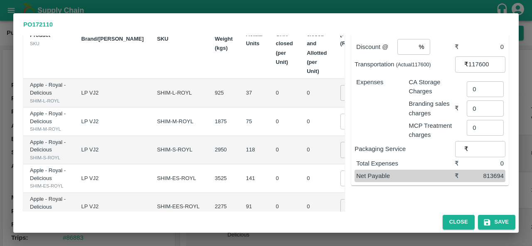
type input "2"
click at [340, 91] on input "2100" at bounding box center [356, 93] width 33 height 16
type input "2000"
click at [340, 130] on input "02100" at bounding box center [356, 122] width 33 height 16
type input "02000"
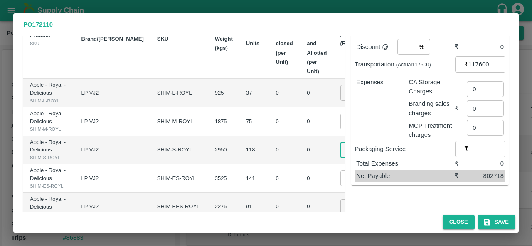
click at [340, 158] on input "02100" at bounding box center [356, 150] width 33 height 16
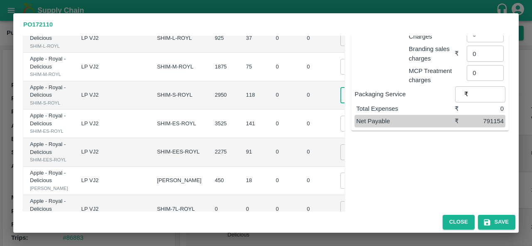
scroll to position [151, 0]
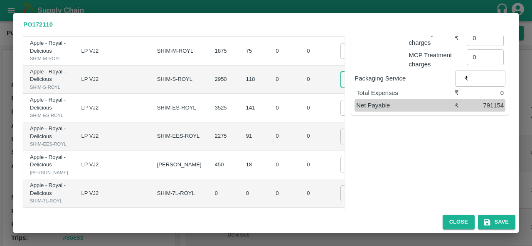
type input "02000"
click at [340, 116] on input "02000" at bounding box center [356, 108] width 33 height 16
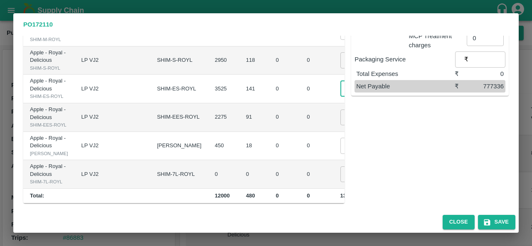
scroll to position [207, 0]
type input "01900"
click at [300, 132] on td "0" at bounding box center [316, 117] width 33 height 29
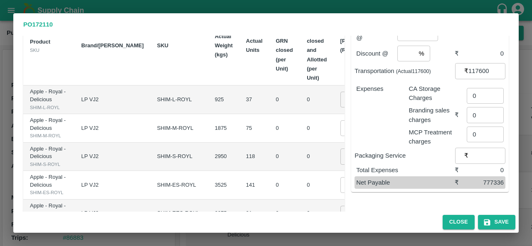
scroll to position [74, 0]
click at [486, 222] on icon "button" at bounding box center [486, 222] width 6 height 6
click at [408, 47] on input "-1" at bounding box center [406, 54] width 18 height 16
type input "0"
click at [410, 46] on input "0" at bounding box center [406, 54] width 18 height 16
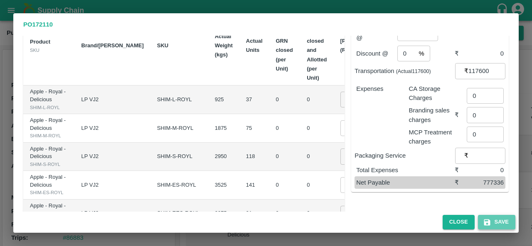
click at [494, 230] on button "Save" at bounding box center [496, 222] width 37 height 15
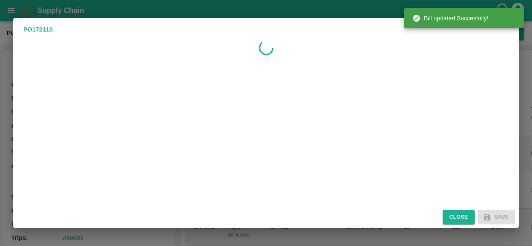
scroll to position [0, 0]
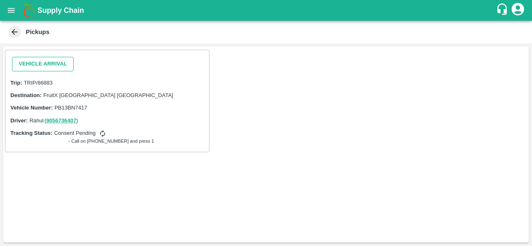
click at [51, 63] on button "Vehicle Arrival" at bounding box center [42, 64] width 61 height 15
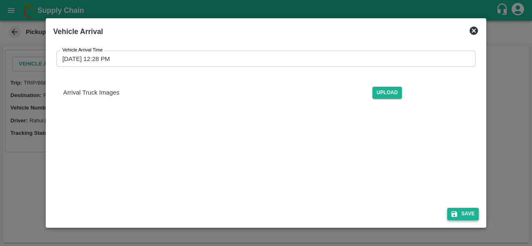
click at [461, 216] on button "Save" at bounding box center [463, 214] width 32 height 12
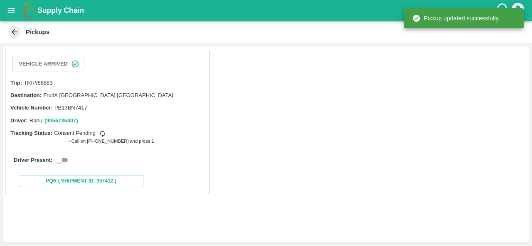
click at [59, 156] on input "checkbox" at bounding box center [59, 160] width 30 height 10
checkbox input "true"
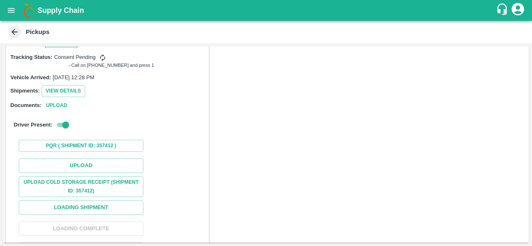
scroll to position [76, 0]
click at [91, 209] on button "Loading Shipment" at bounding box center [81, 207] width 125 height 15
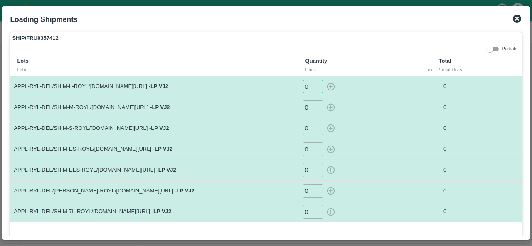
drag, startPoint x: 307, startPoint y: 88, endPoint x: 292, endPoint y: 90, distance: 14.6
click at [292, 90] on tr "APPL-RYL-DEL/SHIM-L-ROYL/[DOMAIN_NAME][URL] - LP VJ2 0 ​ 0" at bounding box center [265, 86] width 510 height 21
click at [328, 88] on icon "button" at bounding box center [330, 86] width 9 height 9
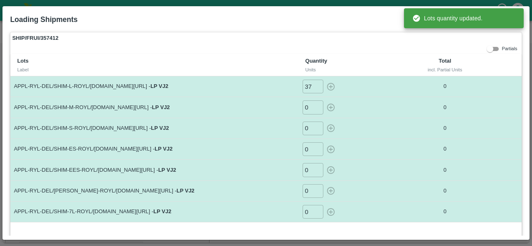
type input "0"
click at [311, 107] on input "0" at bounding box center [312, 108] width 21 height 14
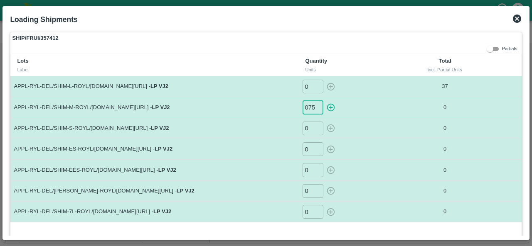
scroll to position [0, 0]
click at [329, 107] on icon "button" at bounding box center [330, 107] width 9 height 9
type input "0"
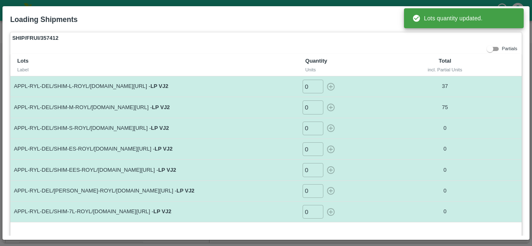
click at [308, 131] on input "0" at bounding box center [312, 129] width 21 height 14
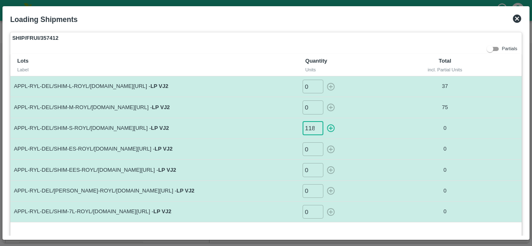
click at [328, 128] on icon "button" at bounding box center [330, 129] width 8 height 8
type input "0"
click at [311, 151] on input "0" at bounding box center [312, 149] width 21 height 14
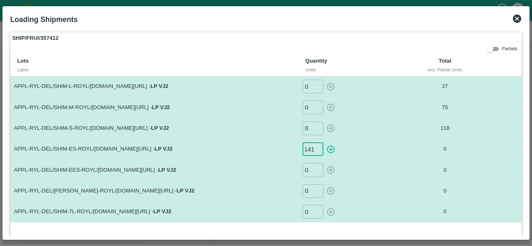
click at [330, 149] on icon "button" at bounding box center [330, 149] width 8 height 8
type input "0"
click at [310, 173] on input "0" at bounding box center [312, 170] width 21 height 14
click at [330, 169] on icon "button" at bounding box center [330, 171] width 8 height 8
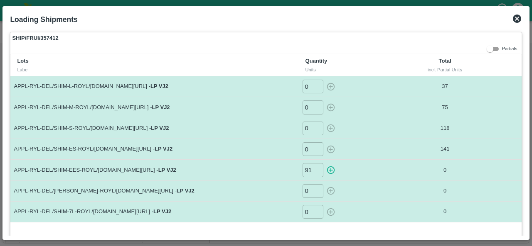
type input "0"
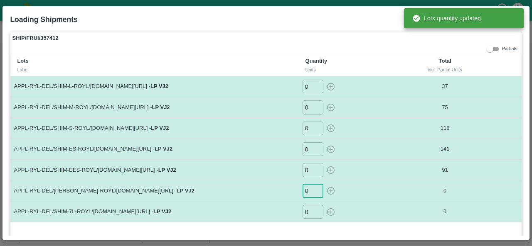
click at [307, 194] on input "0" at bounding box center [312, 191] width 21 height 14
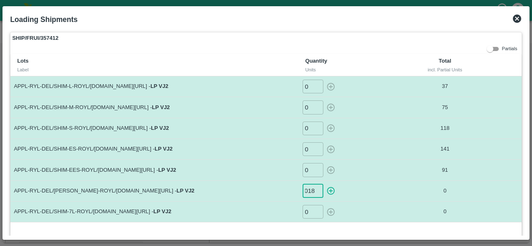
click at [327, 191] on icon "button" at bounding box center [330, 191] width 9 height 9
type input "0"
click at [518, 20] on icon at bounding box center [517, 19] width 10 height 10
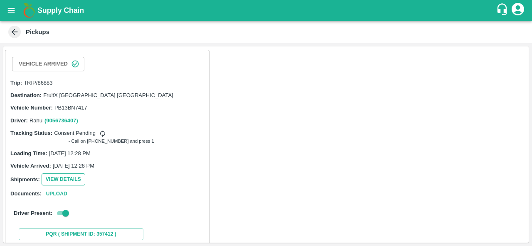
click at [63, 181] on button "View Details" at bounding box center [64, 180] width 44 height 12
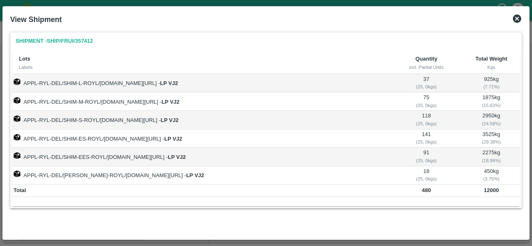
click at [516, 20] on icon at bounding box center [517, 19] width 8 height 8
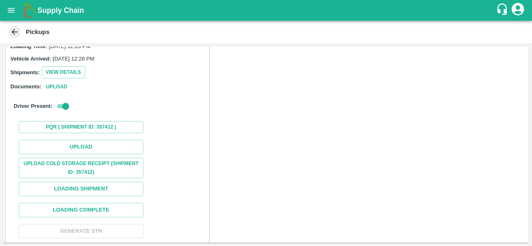
scroll to position [110, 0]
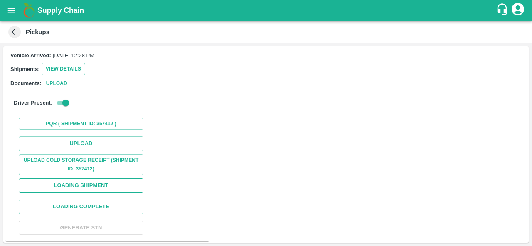
click at [81, 188] on button "Loading Shipment" at bounding box center [81, 186] width 125 height 15
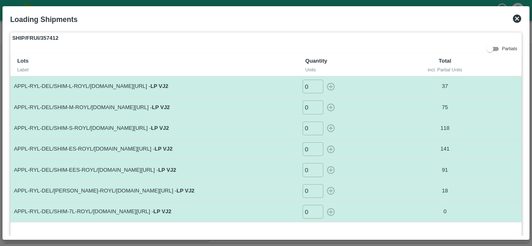
click at [513, 15] on icon at bounding box center [517, 19] width 8 height 8
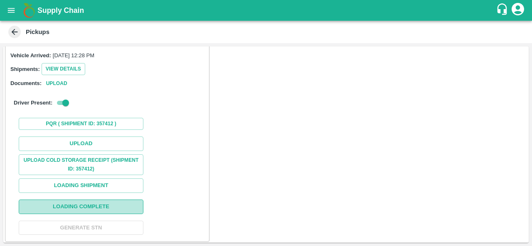
click at [82, 204] on button "Loading Complete" at bounding box center [81, 207] width 125 height 15
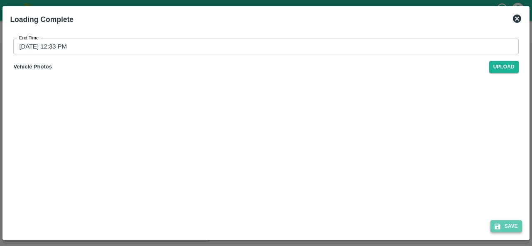
click at [509, 226] on button "Save" at bounding box center [506, 227] width 32 height 12
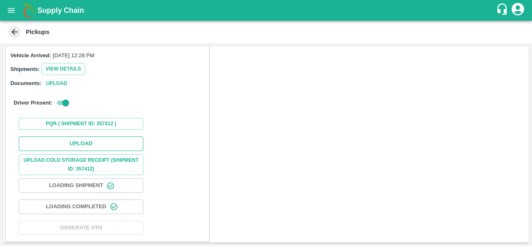
click at [69, 147] on button "Upload" at bounding box center [81, 144] width 125 height 15
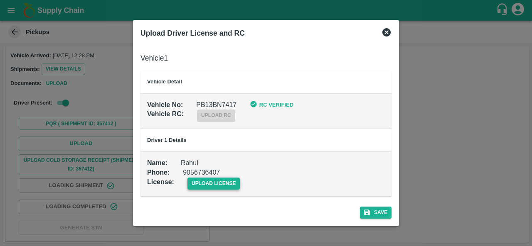
click at [223, 187] on span "upload license" at bounding box center [213, 184] width 53 height 12
click at [0, 0] on input "upload license" at bounding box center [0, 0] width 0 height 0
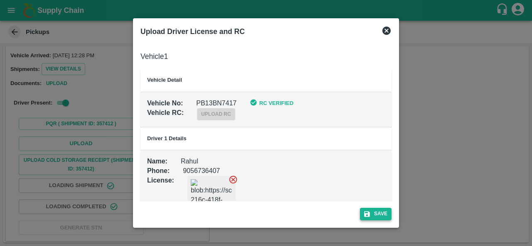
click at [380, 211] on button "Save" at bounding box center [376, 214] width 32 height 12
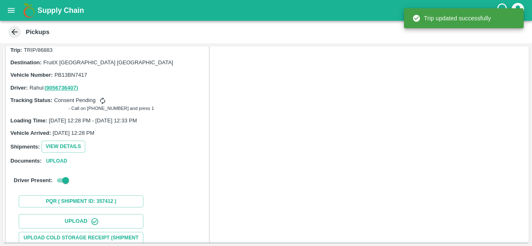
scroll to position [131, 0]
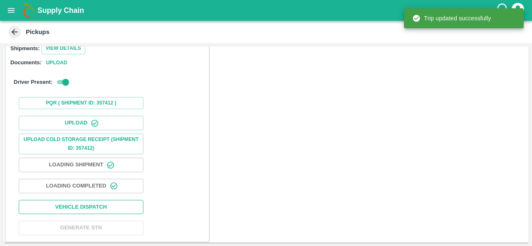
click at [86, 205] on button "Vehicle Dispatch" at bounding box center [81, 207] width 125 height 15
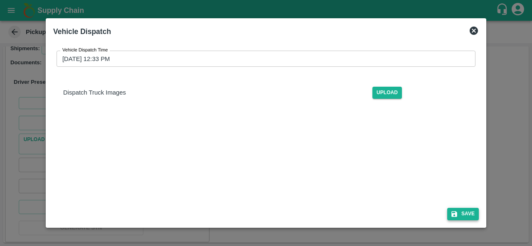
click at [461, 215] on button "Save" at bounding box center [463, 214] width 32 height 12
